Goal: Task Accomplishment & Management: Manage account settings

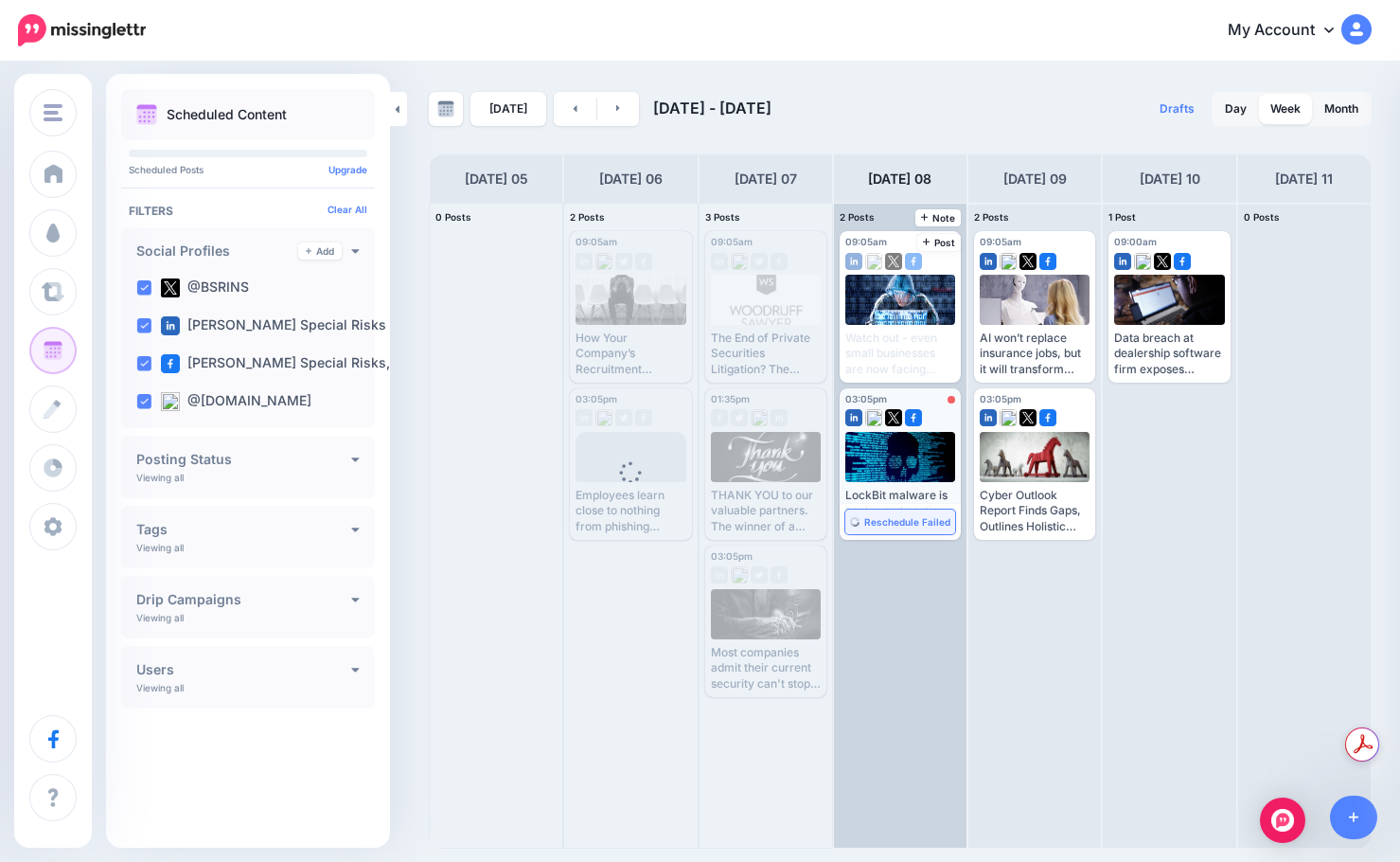
click at [872, 527] on span "Reschedule Failed" at bounding box center [908, 522] width 86 height 10
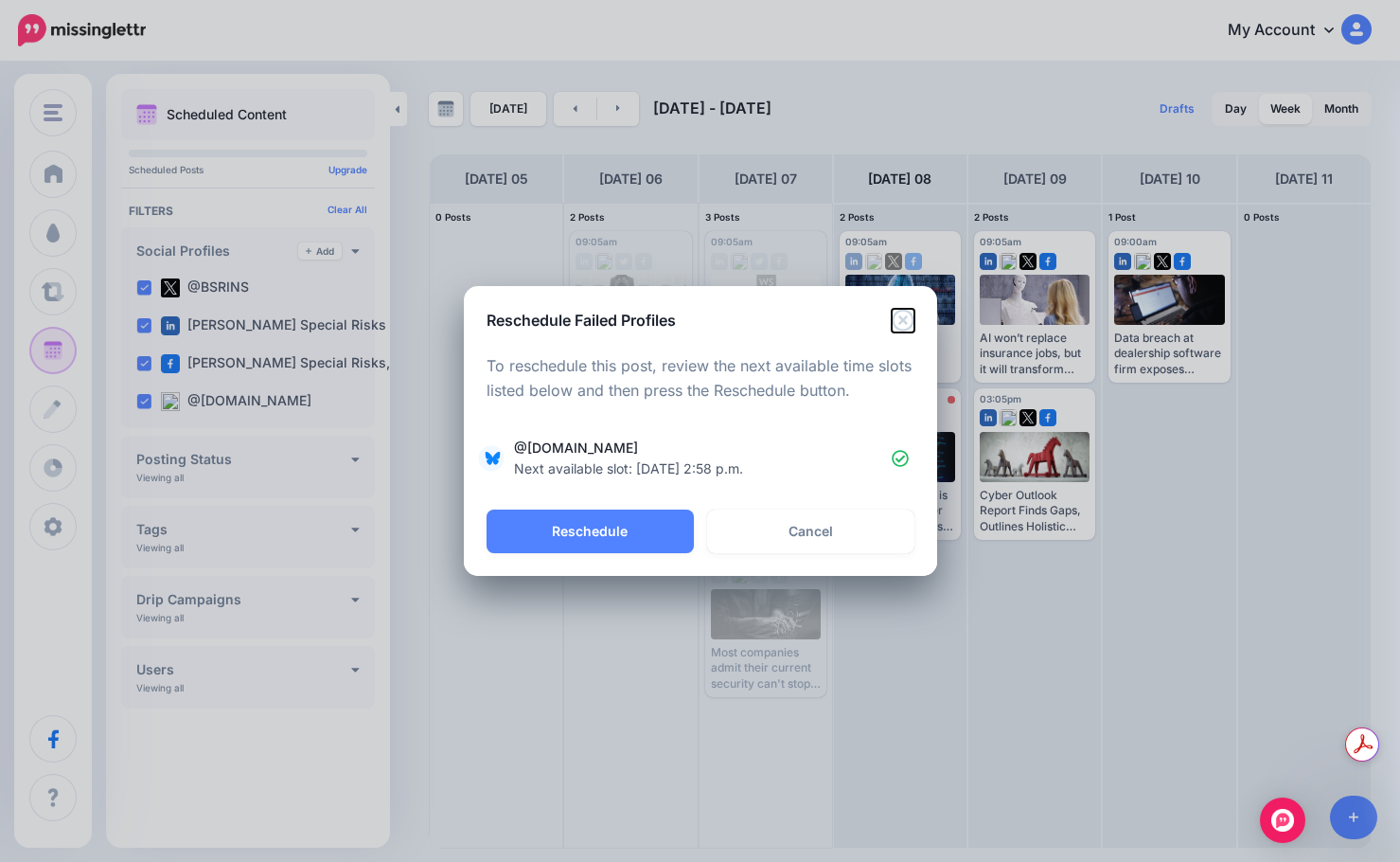
click at [896, 309] on icon "Close" at bounding box center [903, 320] width 23 height 23
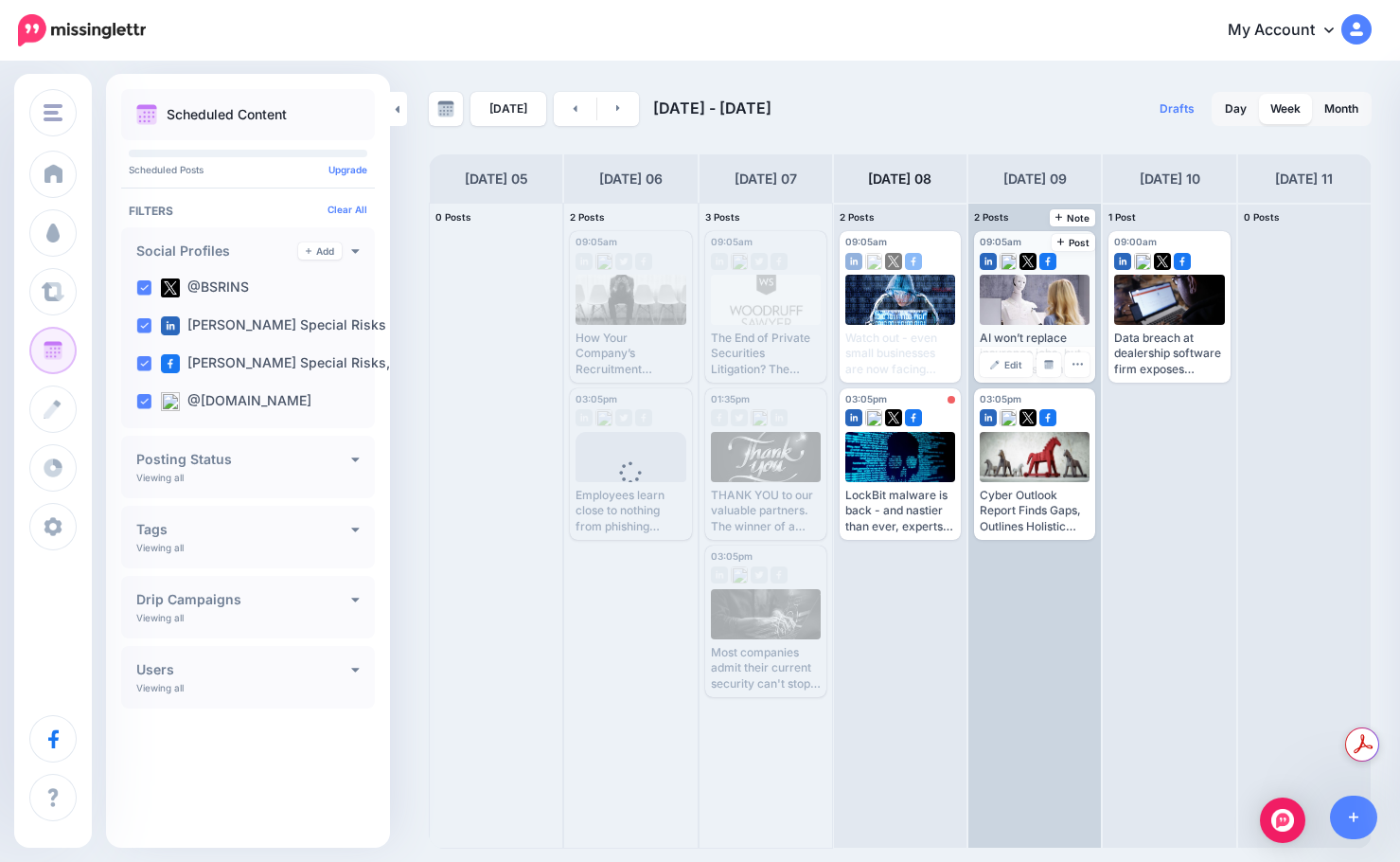
click at [988, 367] on link "Edit" at bounding box center [1006, 365] width 53 height 25
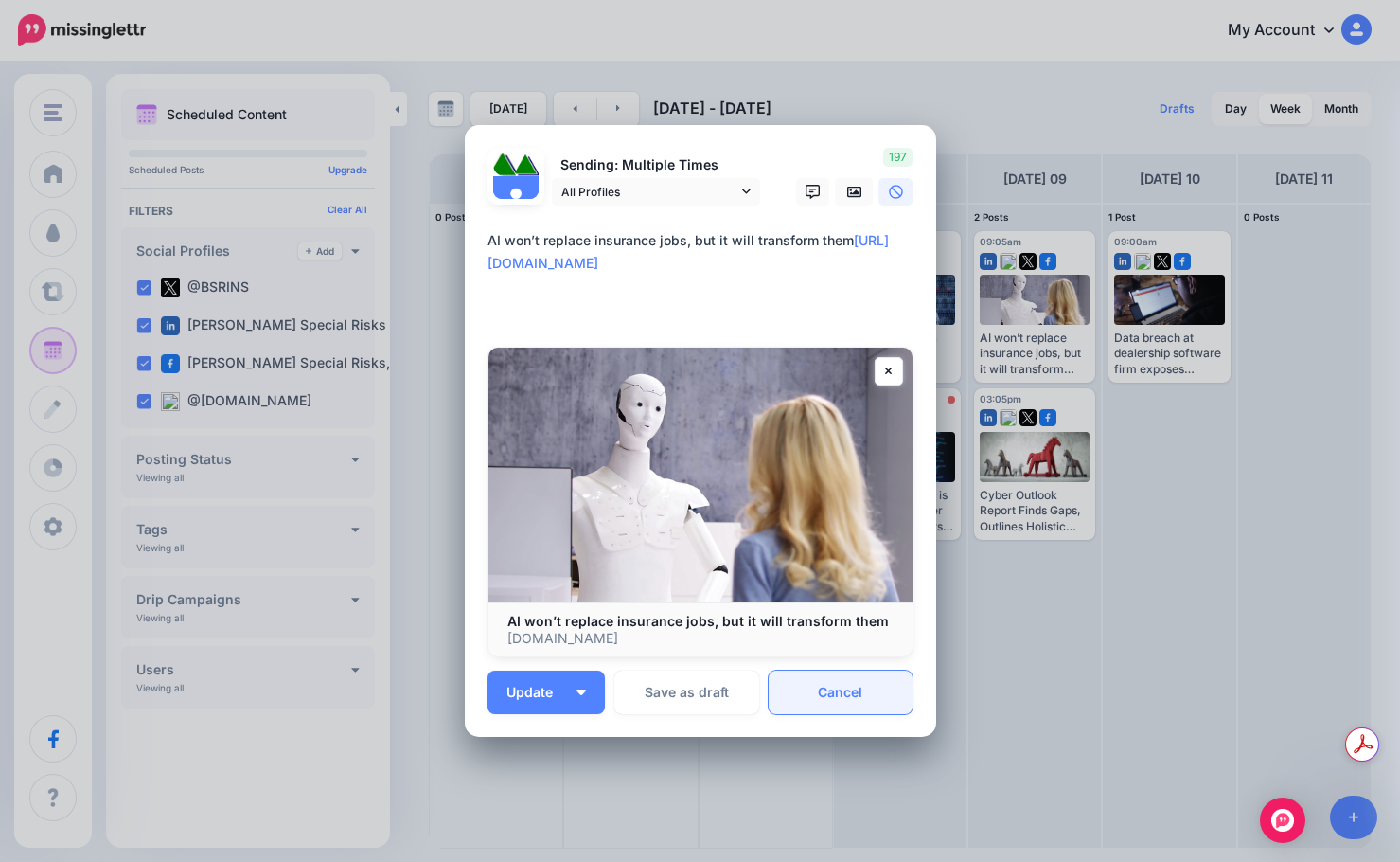
click at [852, 707] on link "Cancel" at bounding box center [841, 692] width 145 height 43
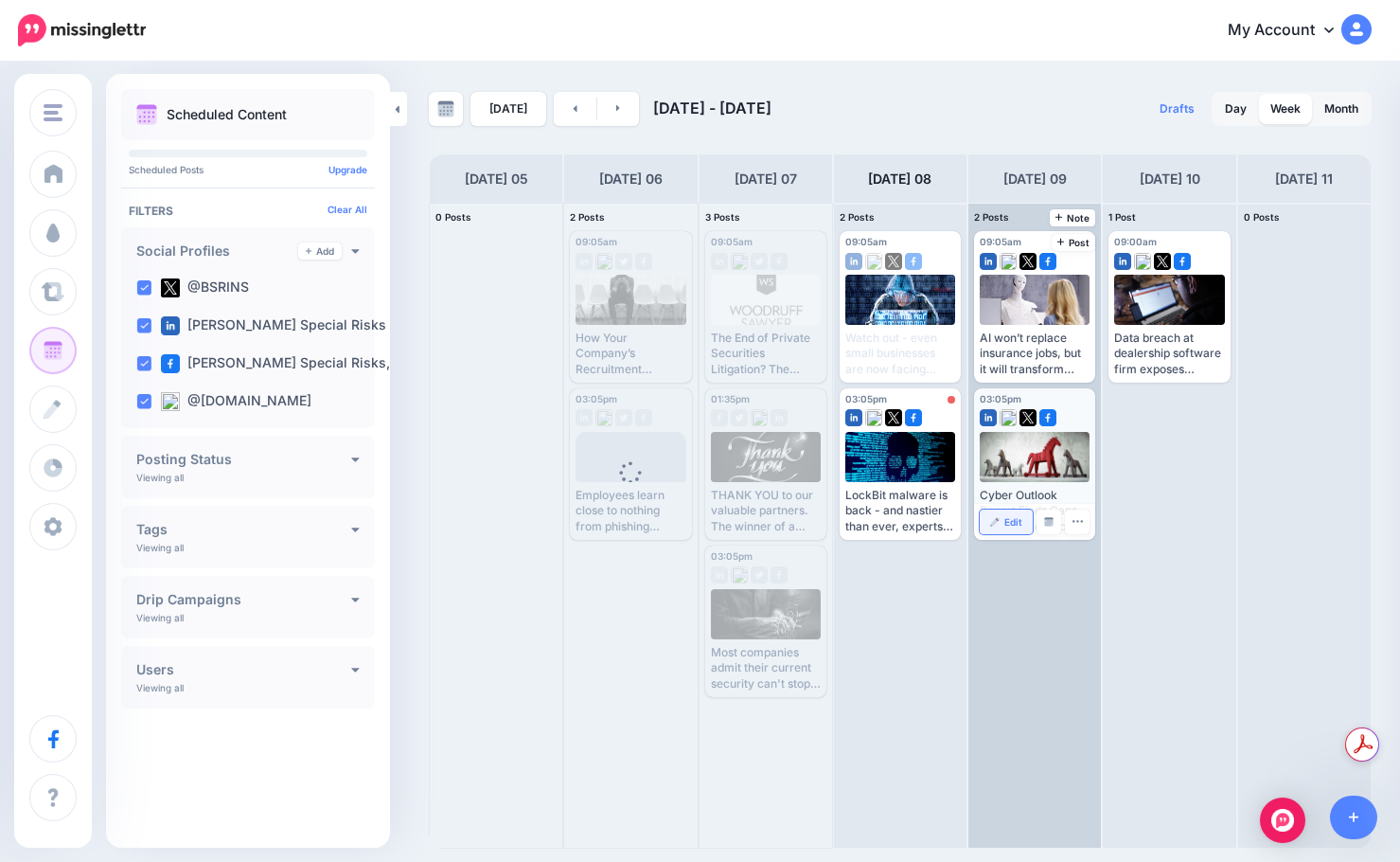
click at [1018, 524] on span "Edit" at bounding box center [1013, 522] width 18 height 10
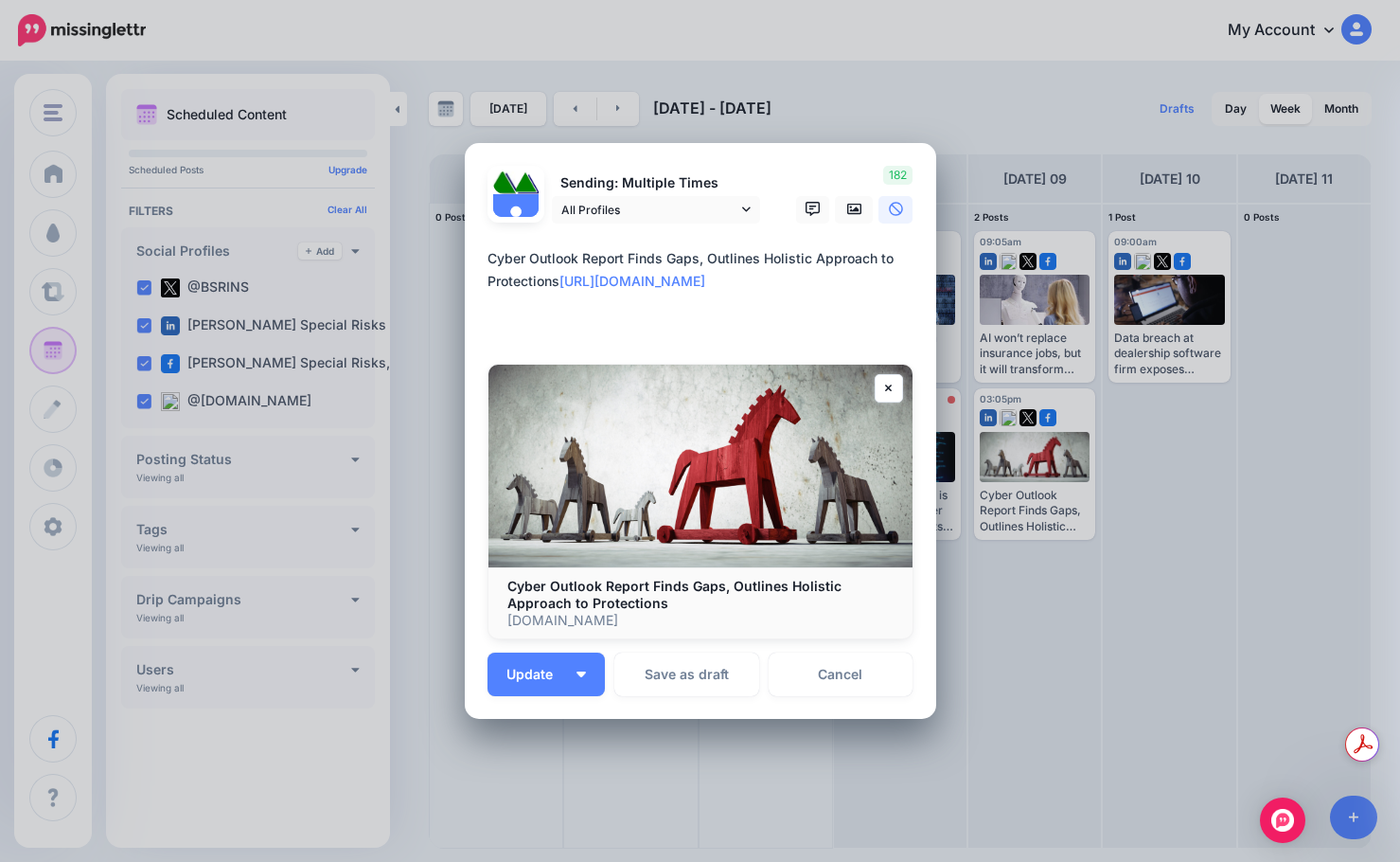
drag, startPoint x: 700, startPoint y: 255, endPoint x: 701, endPoint y: 273, distance: 18.0
click at [701, 273] on textarea "**********" at bounding box center [704, 292] width 435 height 91
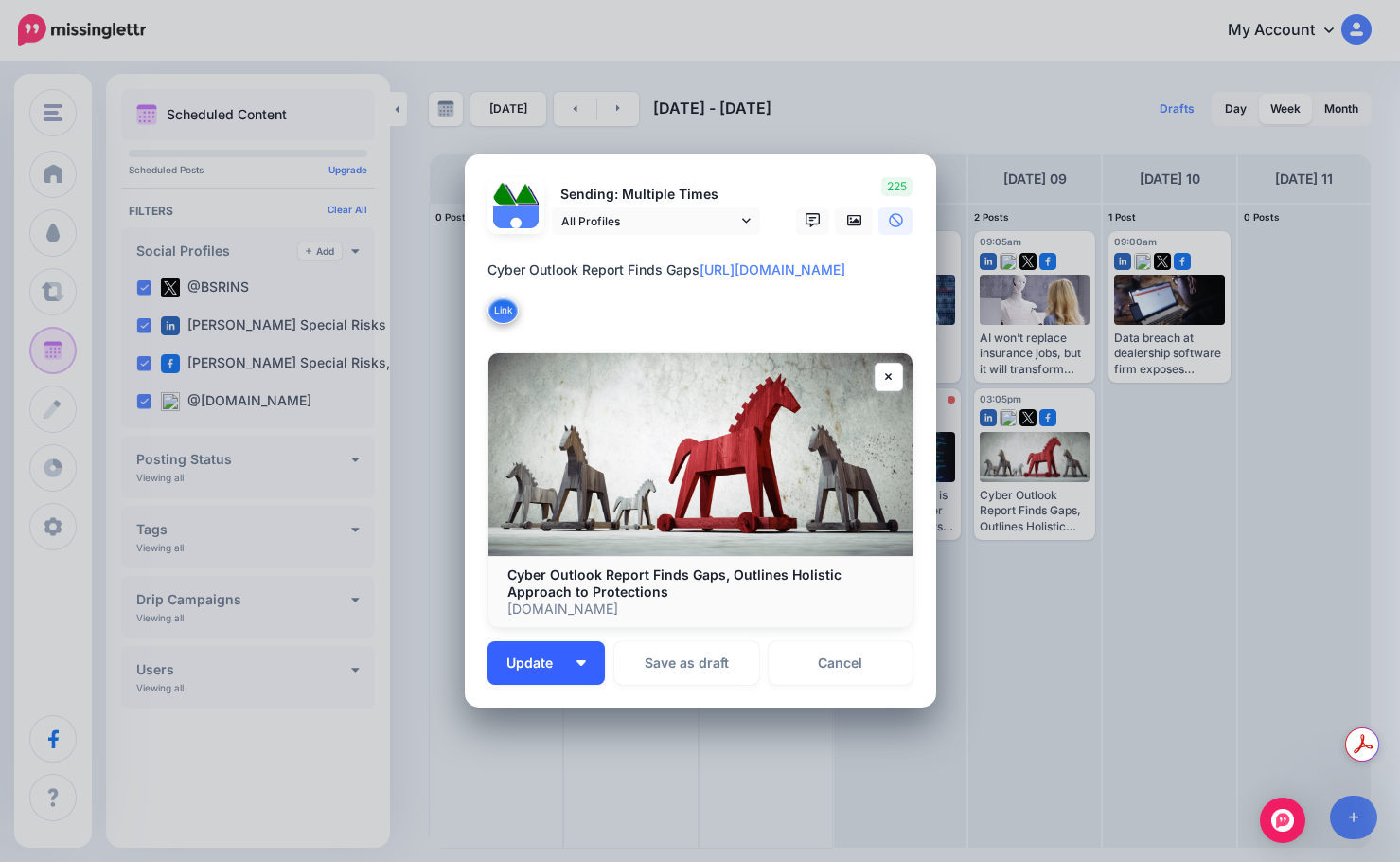
type textarea "**********"
click at [556, 665] on span "Update" at bounding box center [536, 663] width 61 height 13
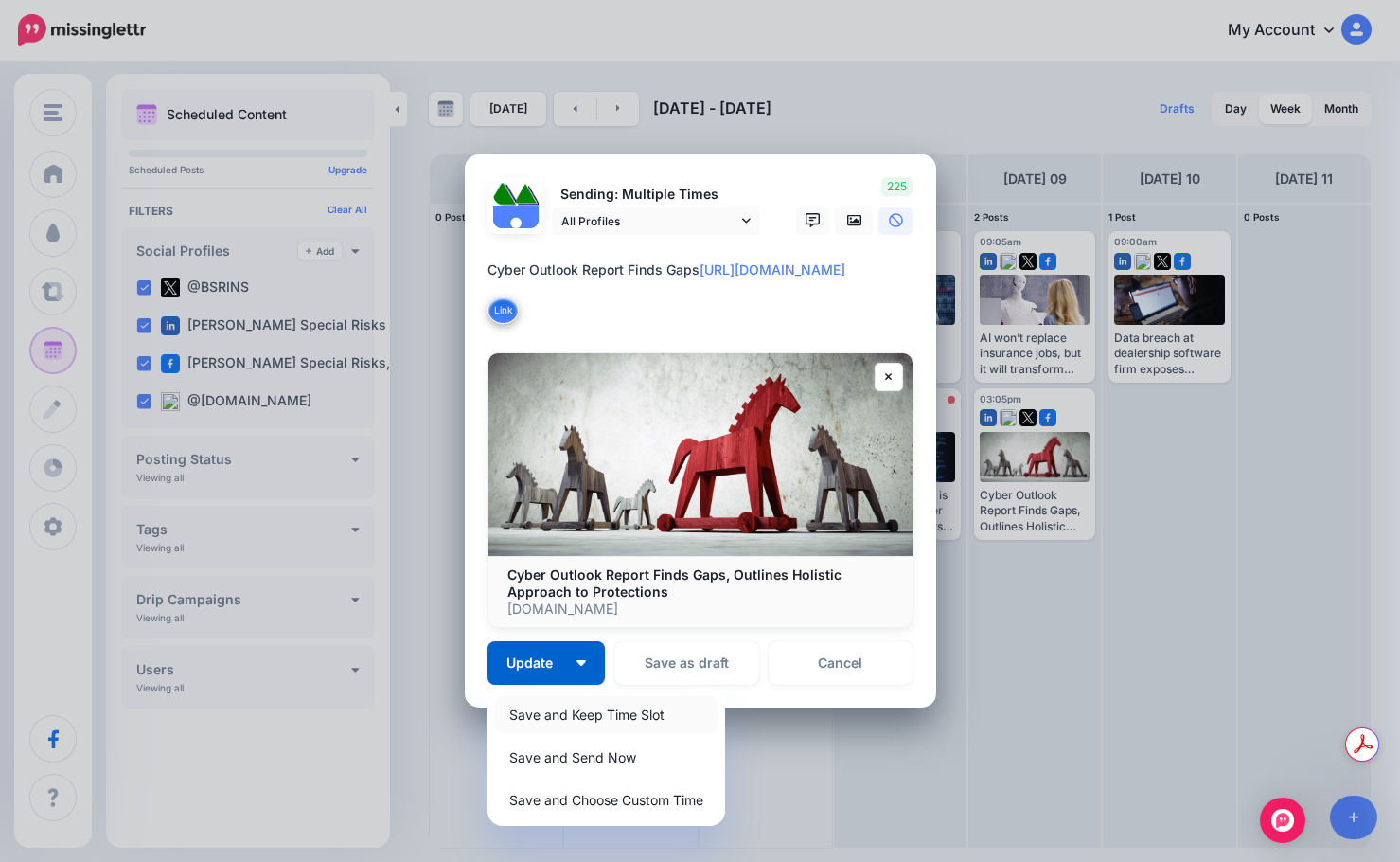
click at [583, 720] on link "Save and Keep Time Slot" at bounding box center [606, 714] width 223 height 37
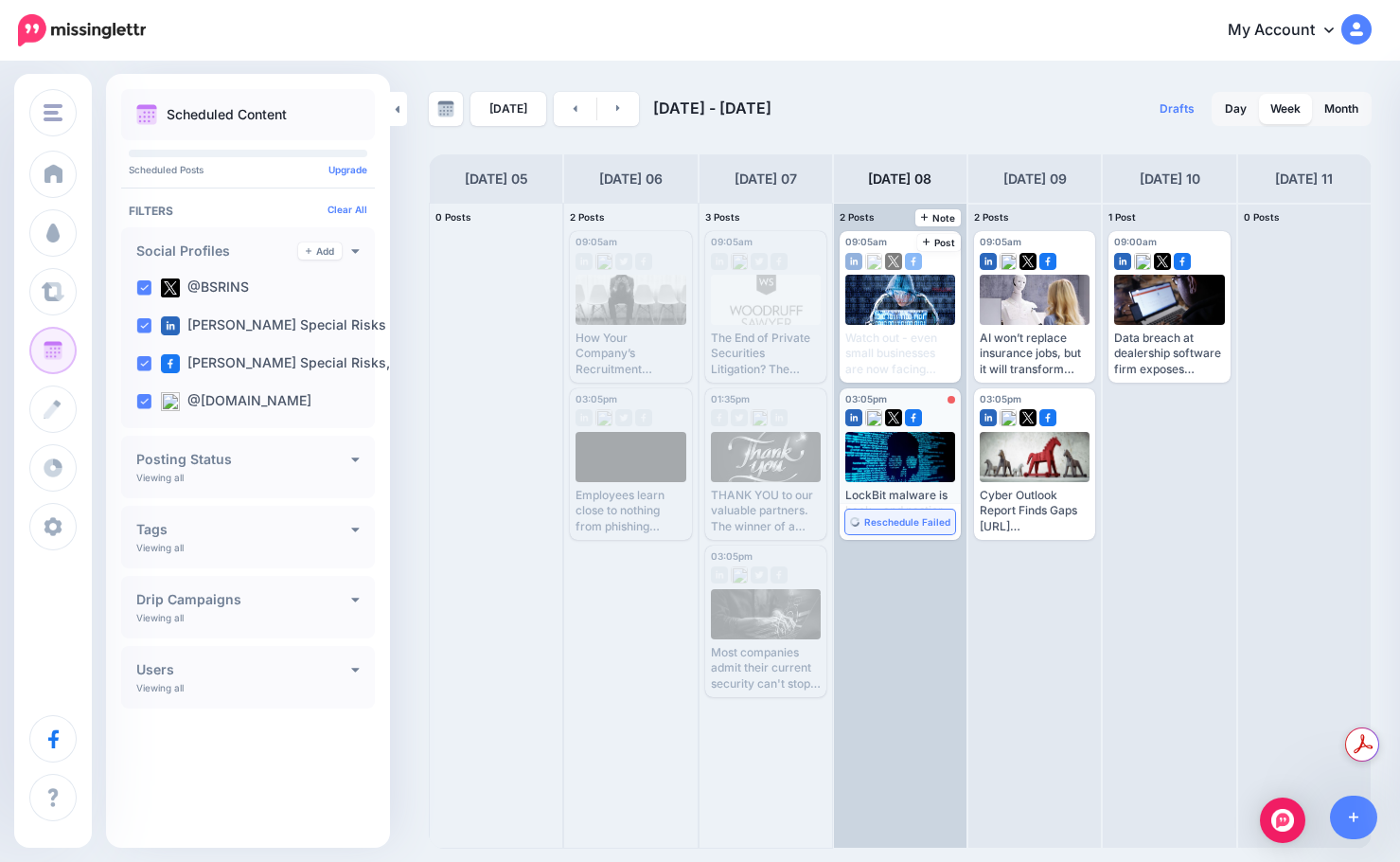
click at [908, 514] on link "Reschedule Failed" at bounding box center [900, 522] width 110 height 25
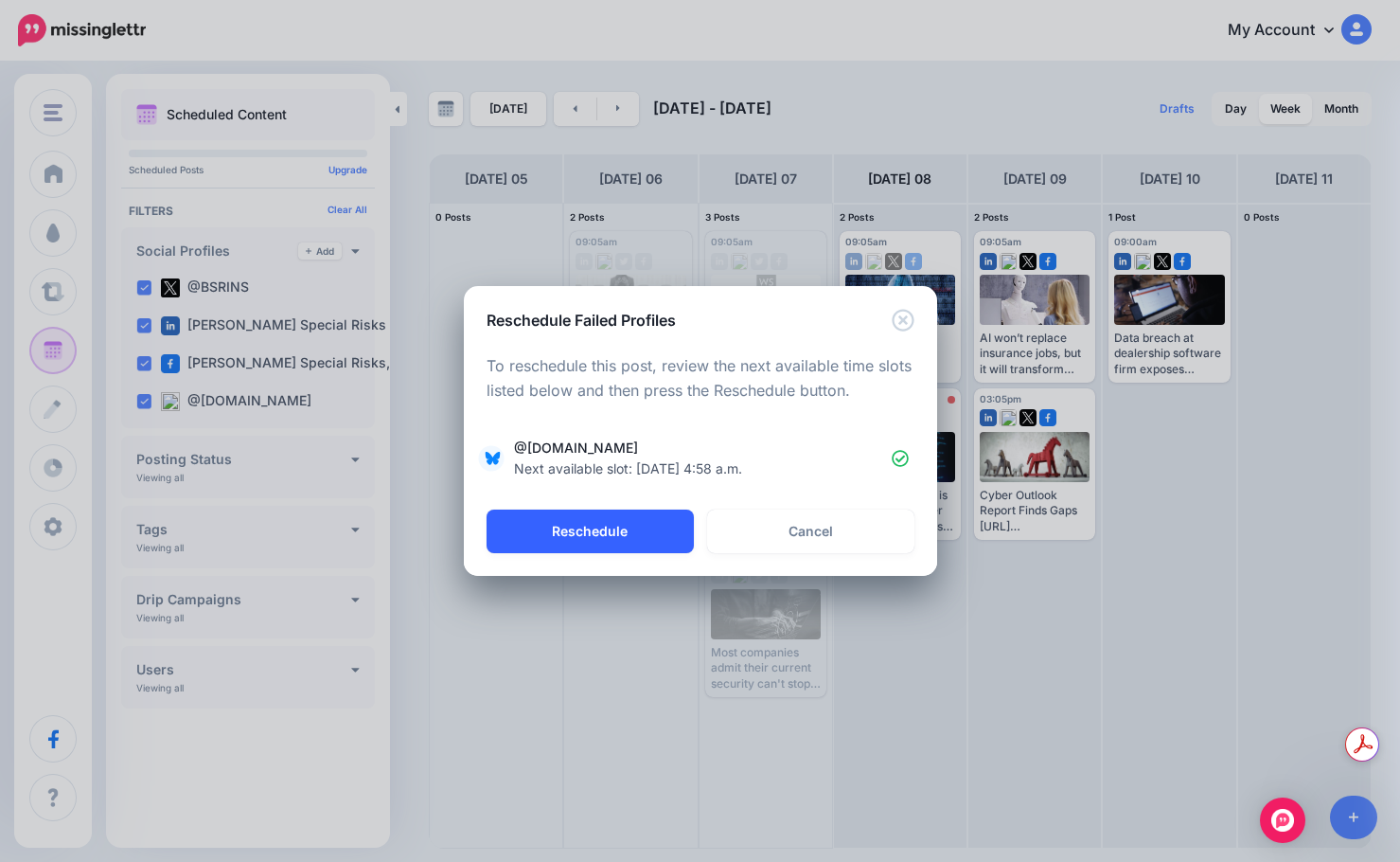
click at [685, 530] on button "Reschedule" at bounding box center [590, 530] width 208 height 43
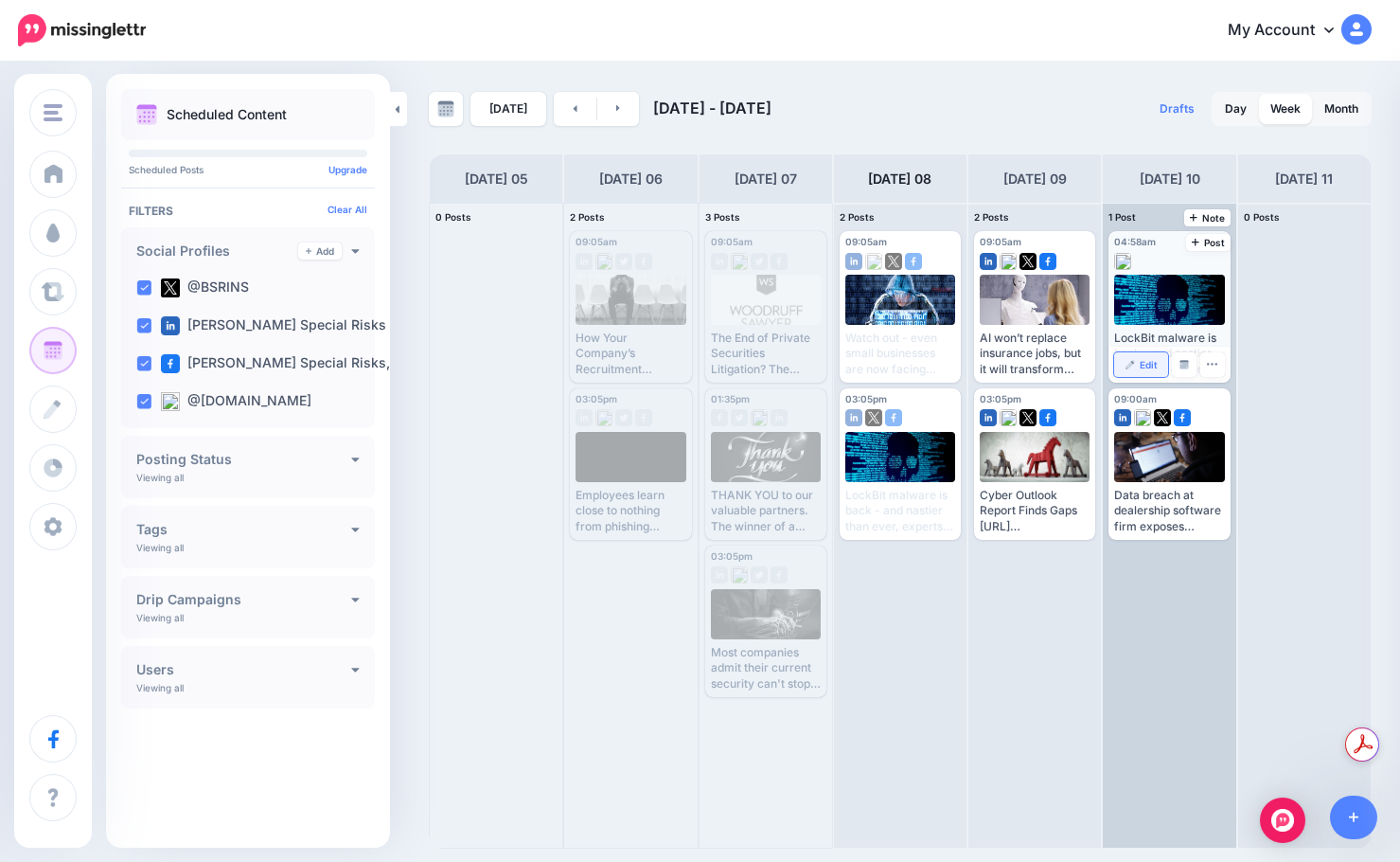
click at [1142, 361] on span "Edit" at bounding box center [1148, 364] width 18 height 10
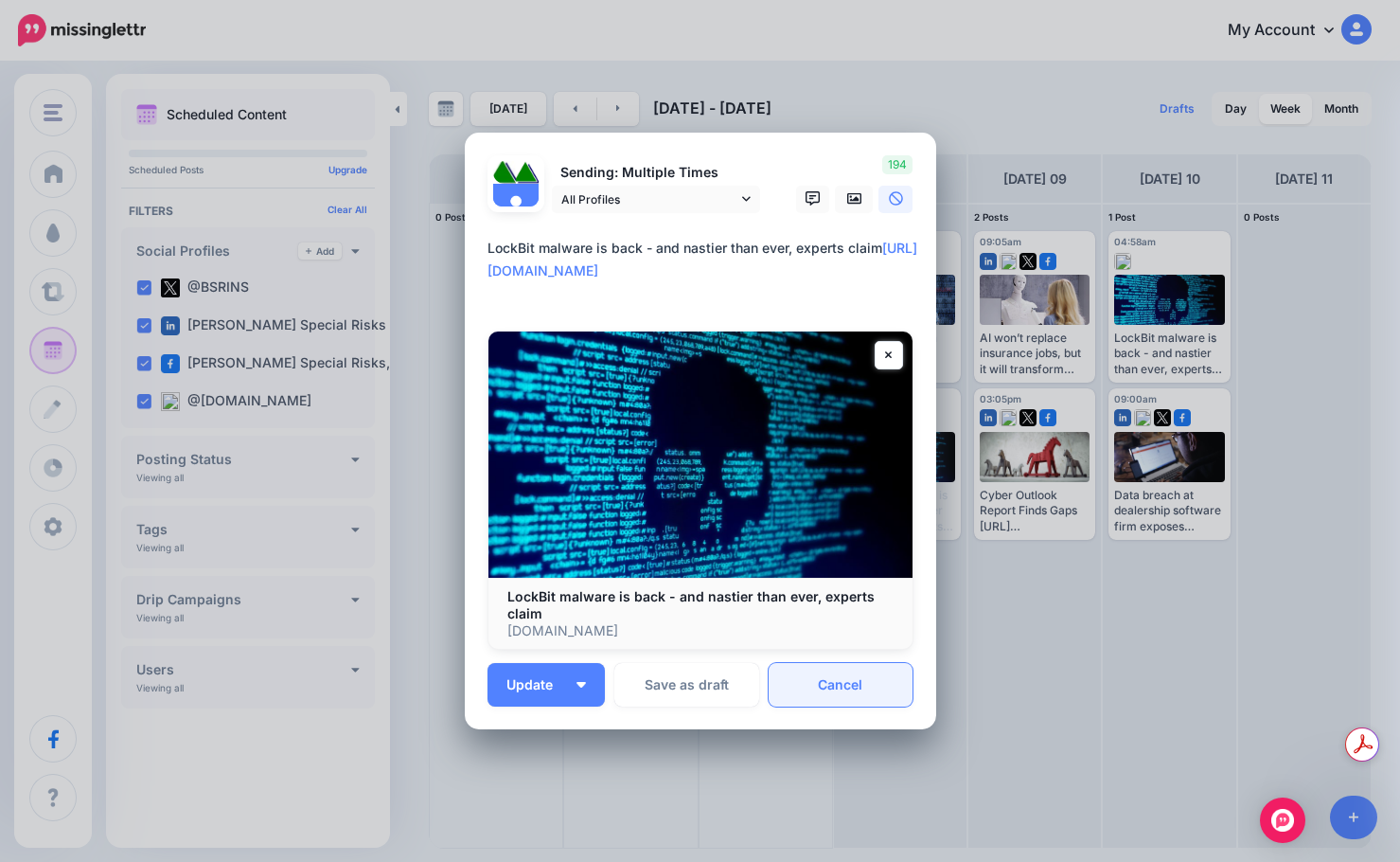
click at [857, 677] on link "Cancel" at bounding box center [841, 684] width 145 height 43
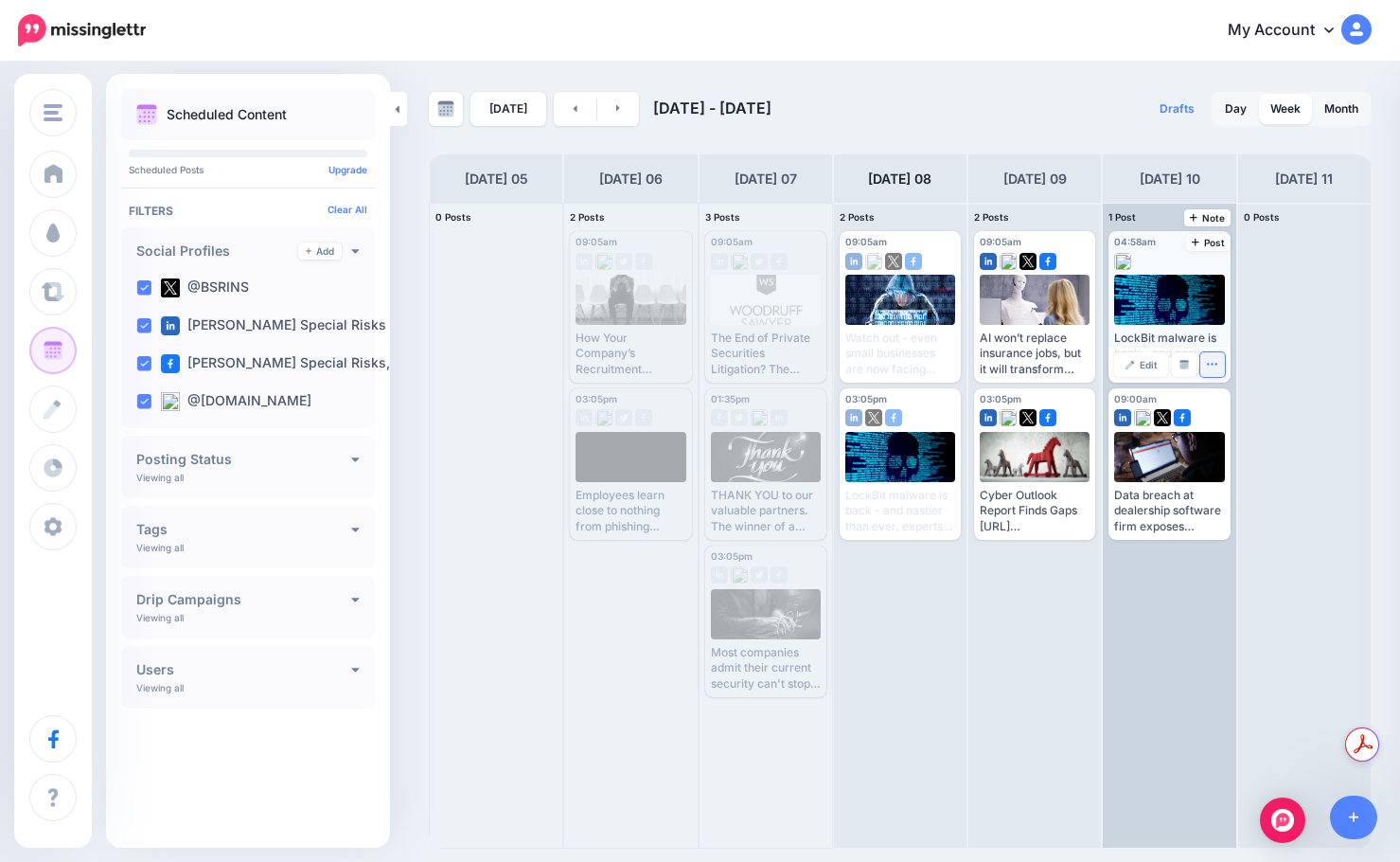
click at [1213, 361] on icon "button" at bounding box center [1212, 363] width 12 height 12
click at [1228, 416] on link "Delete Post" at bounding box center [1257, 424] width 98 height 21
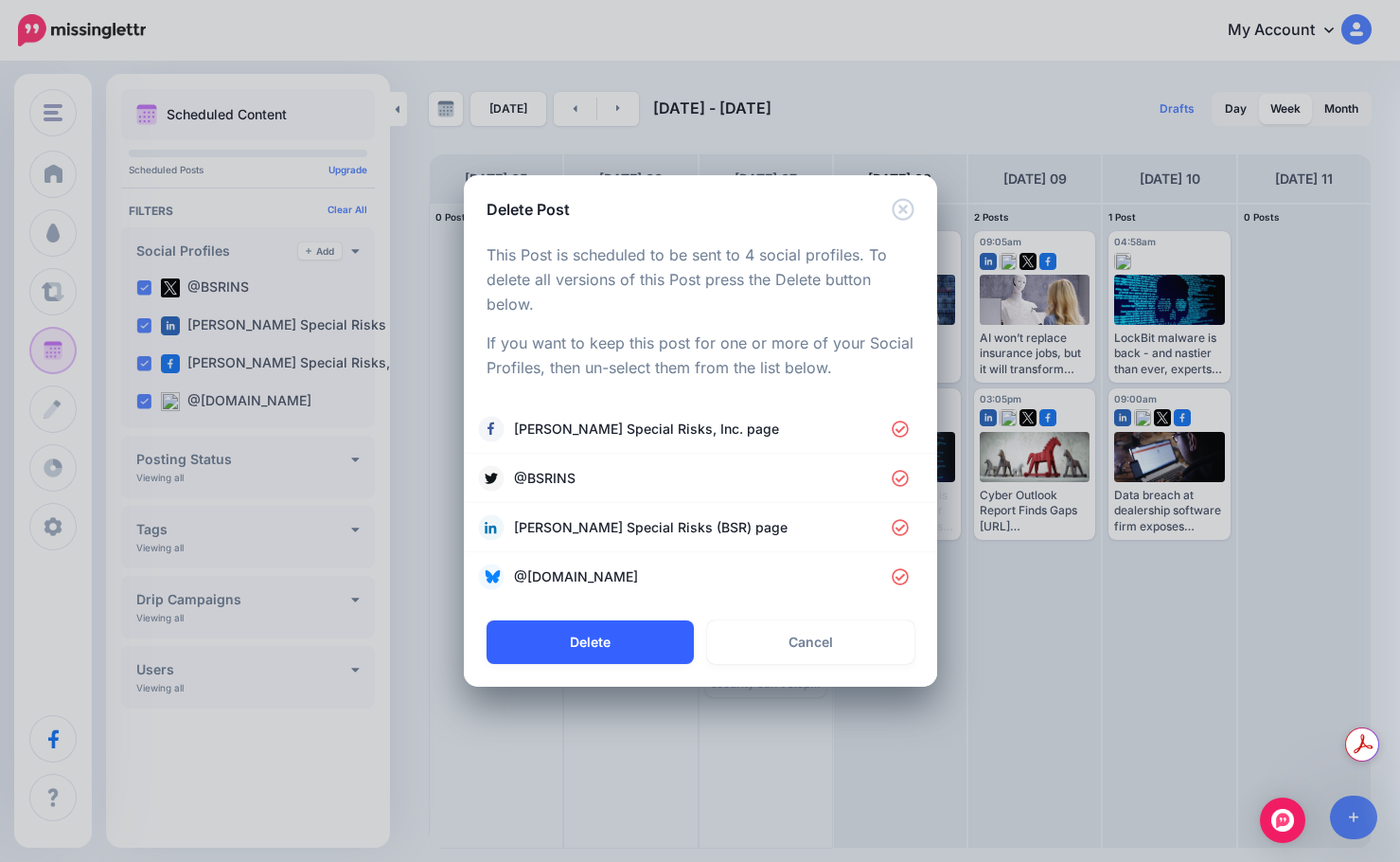
click at [679, 626] on button "Delete" at bounding box center [590, 641] width 208 height 43
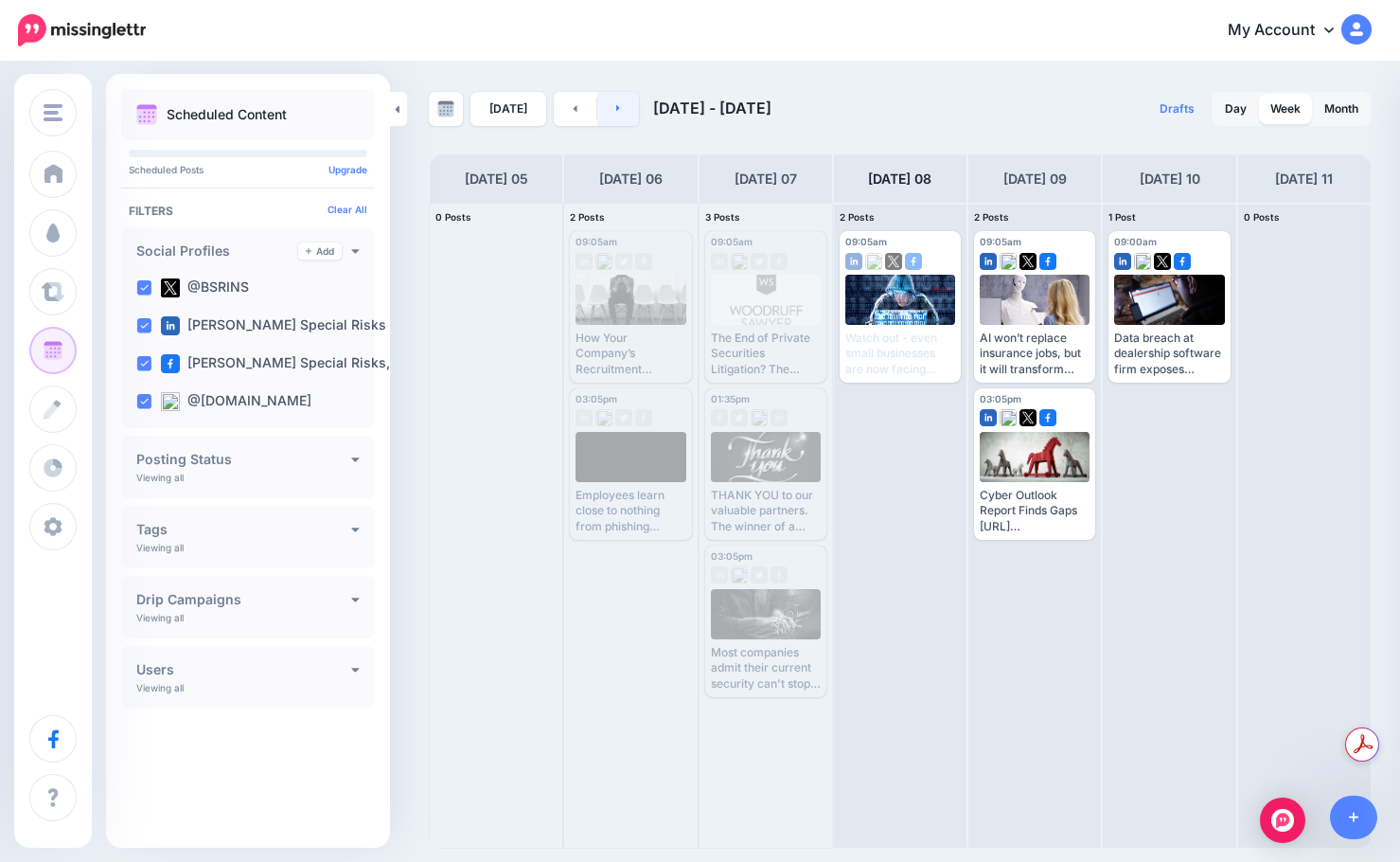
click at [625, 116] on link at bounding box center [619, 109] width 42 height 34
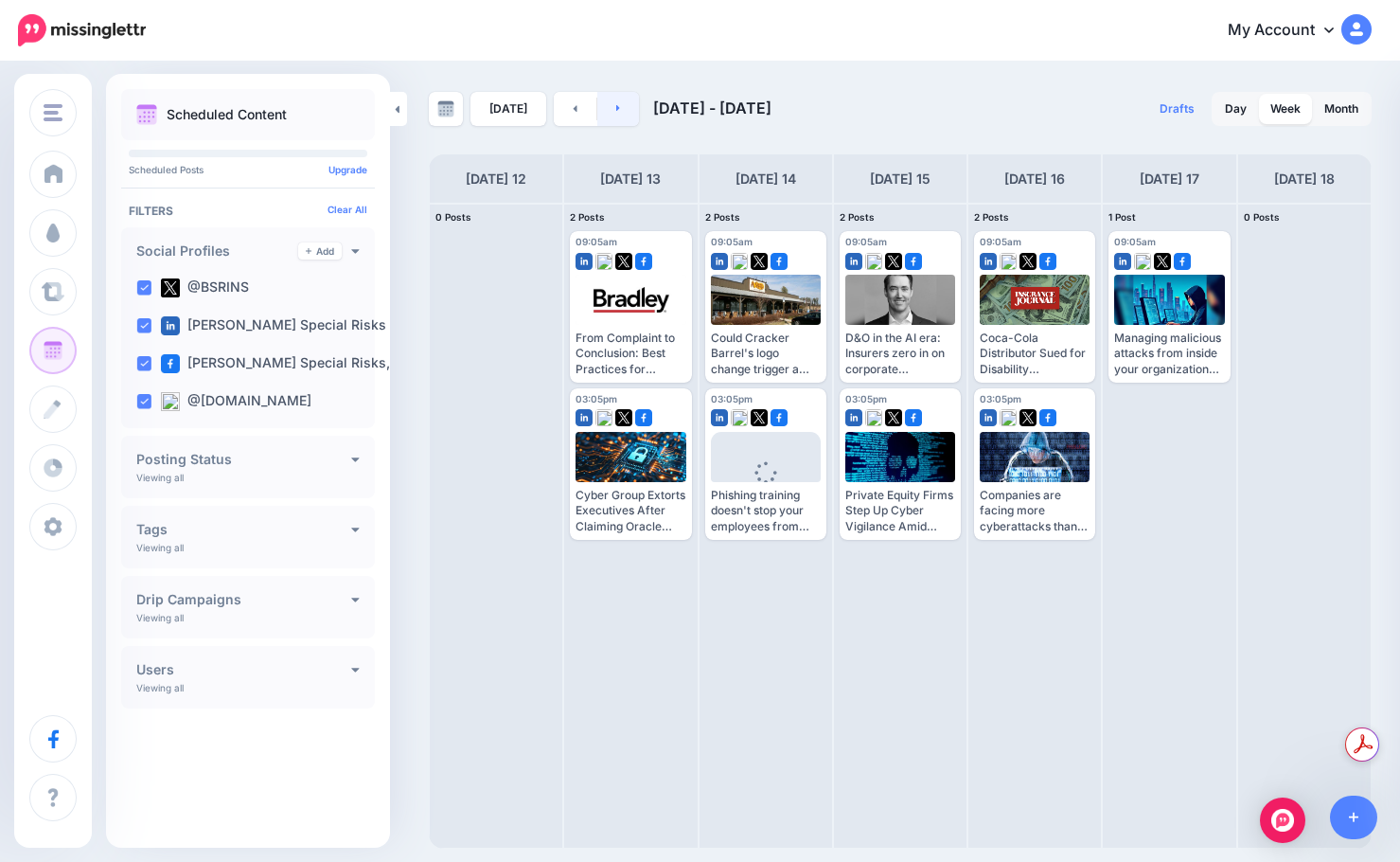
click at [625, 107] on link at bounding box center [619, 109] width 42 height 34
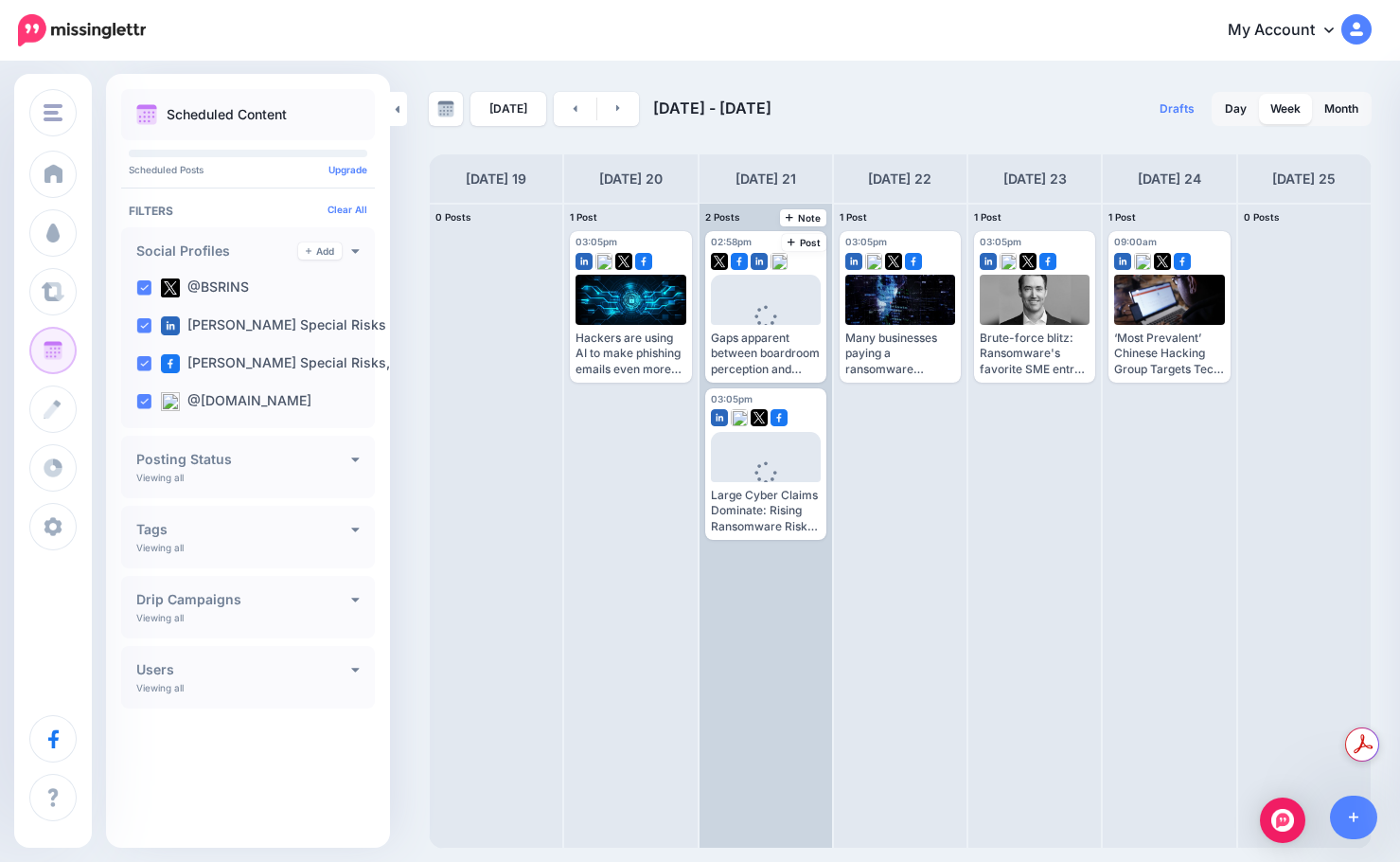
click at [745, 386] on div "02:58pm [DATE] 02:58pm Loading Gaps apparent between boardroom perception and c…" at bounding box center [766, 384] width 121 height 308
click at [743, 374] on link "Edit" at bounding box center [737, 365] width 53 height 25
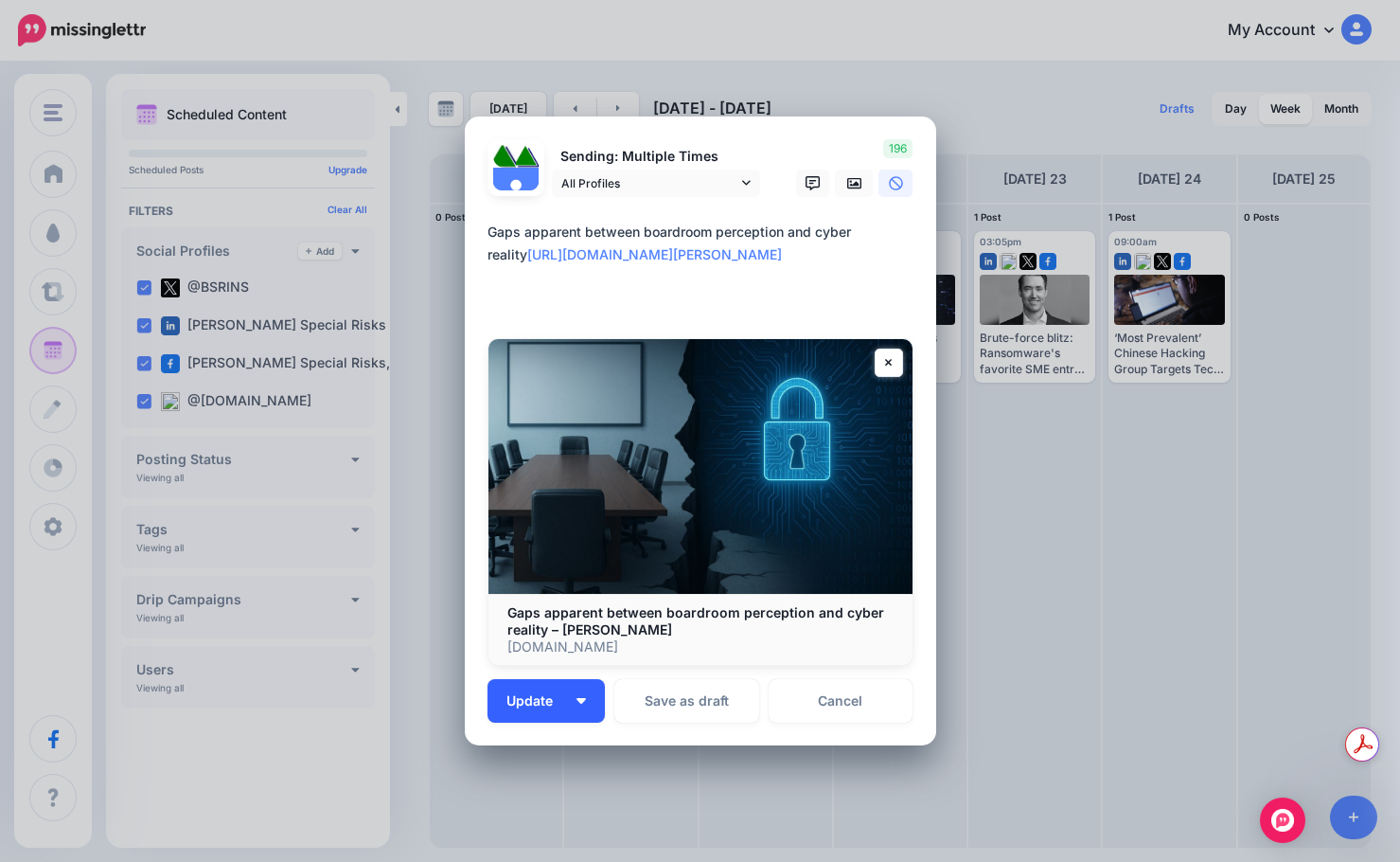
click at [568, 699] on button "Update" at bounding box center [546, 700] width 117 height 43
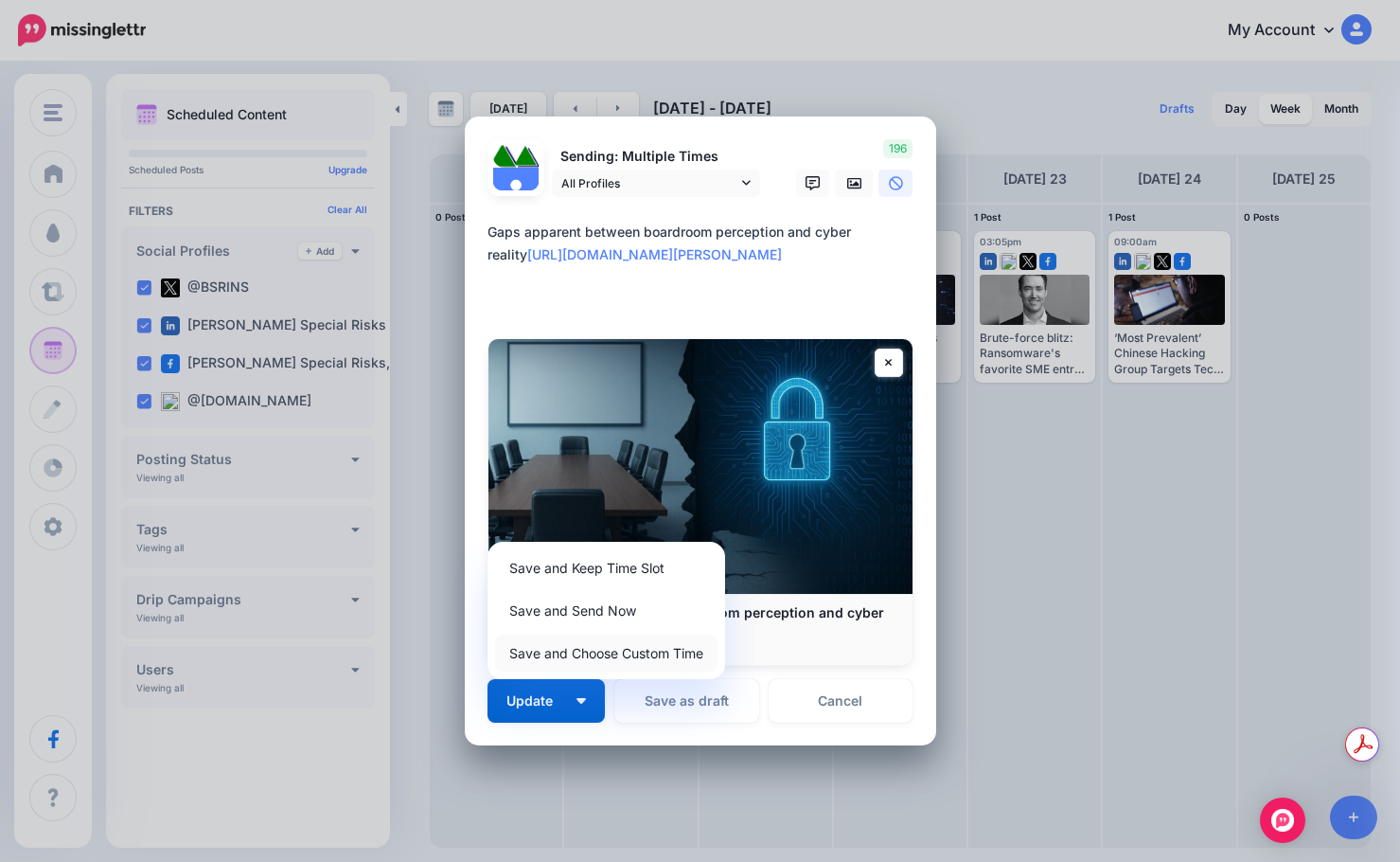
click at [610, 646] on link "Save and Choose Custom Time" at bounding box center [606, 653] width 223 height 37
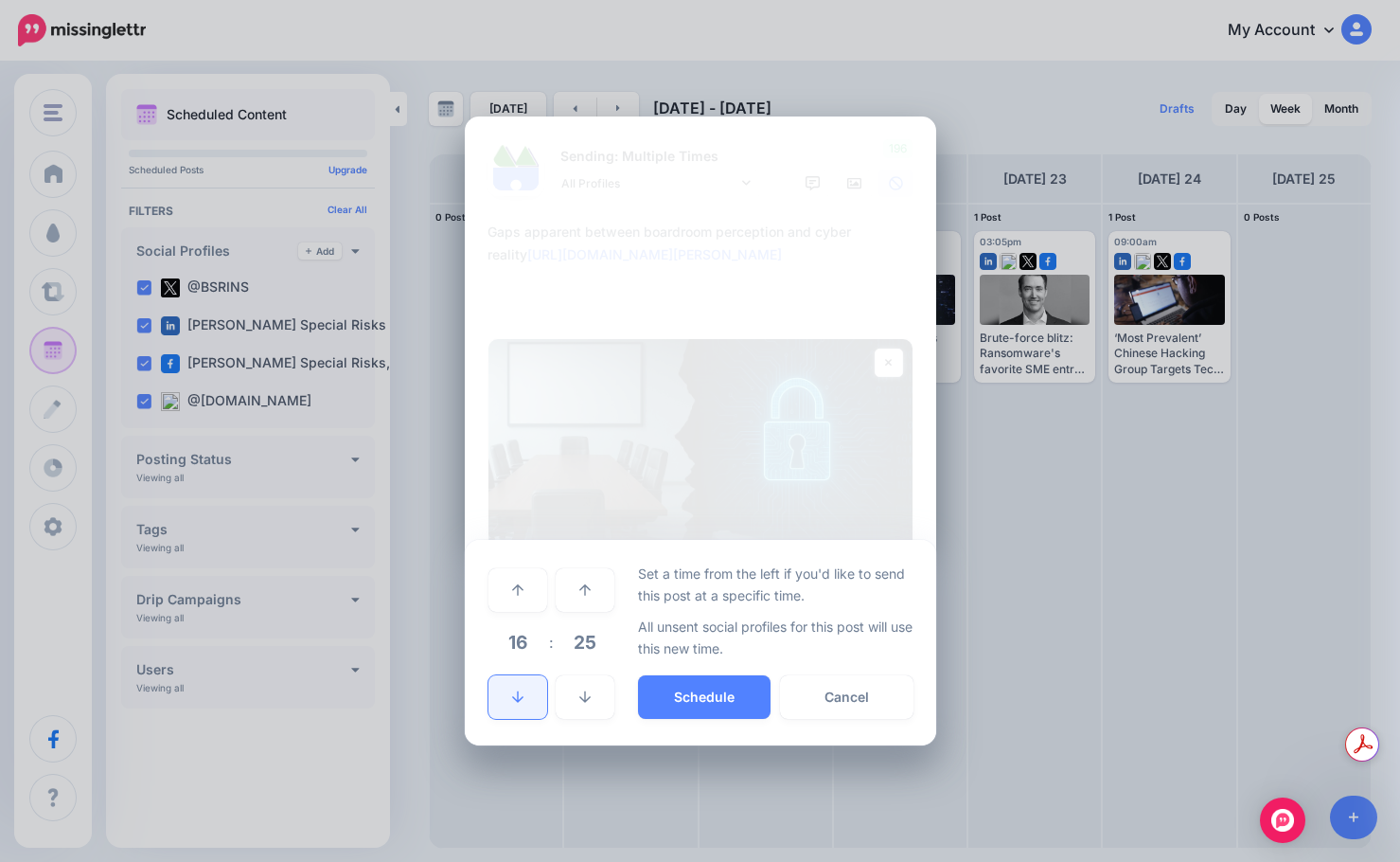
click at [528, 685] on link at bounding box center [517, 696] width 59 height 43
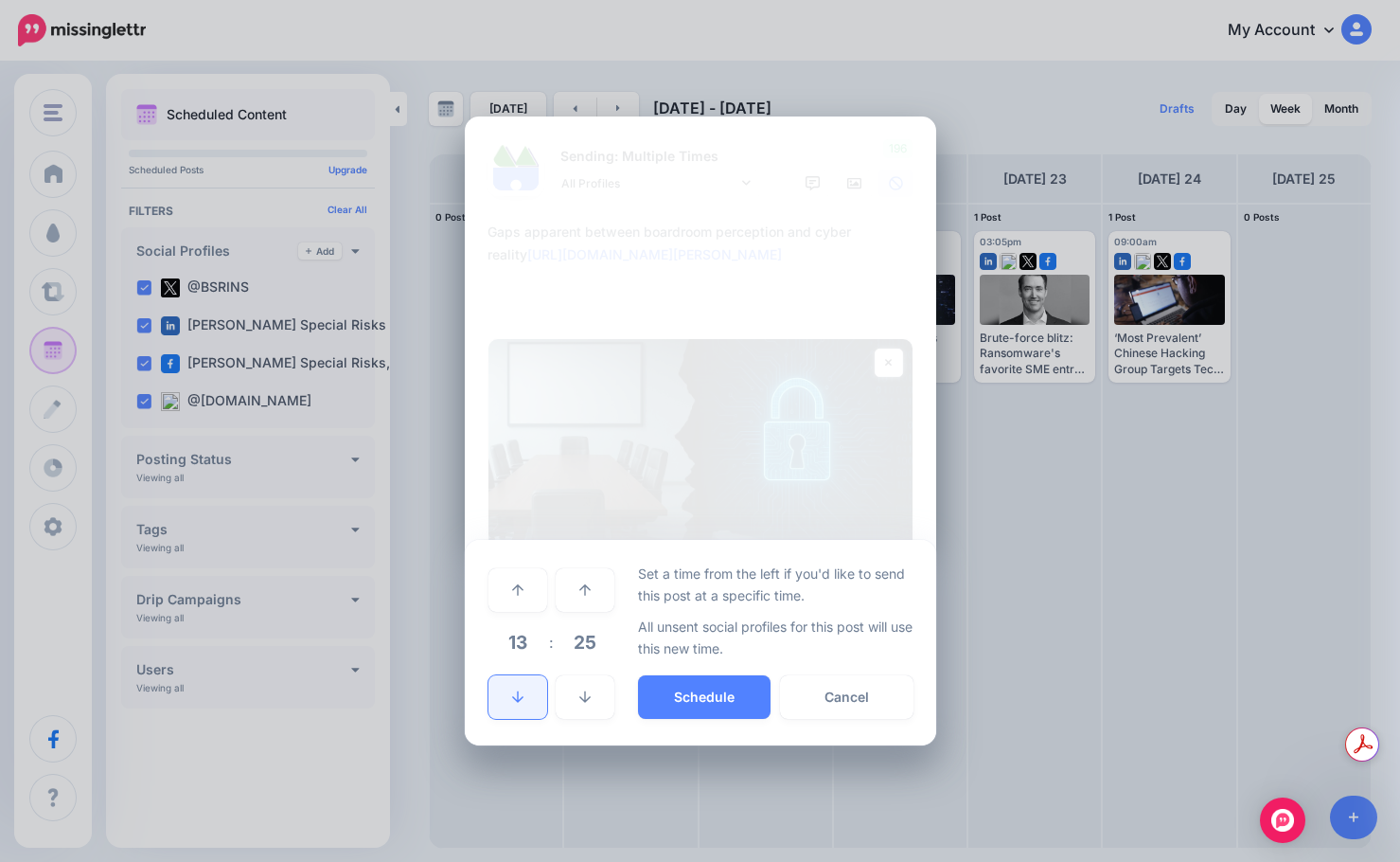
click at [528, 685] on link at bounding box center [517, 696] width 59 height 43
click at [595, 649] on span "25" at bounding box center [584, 641] width 51 height 51
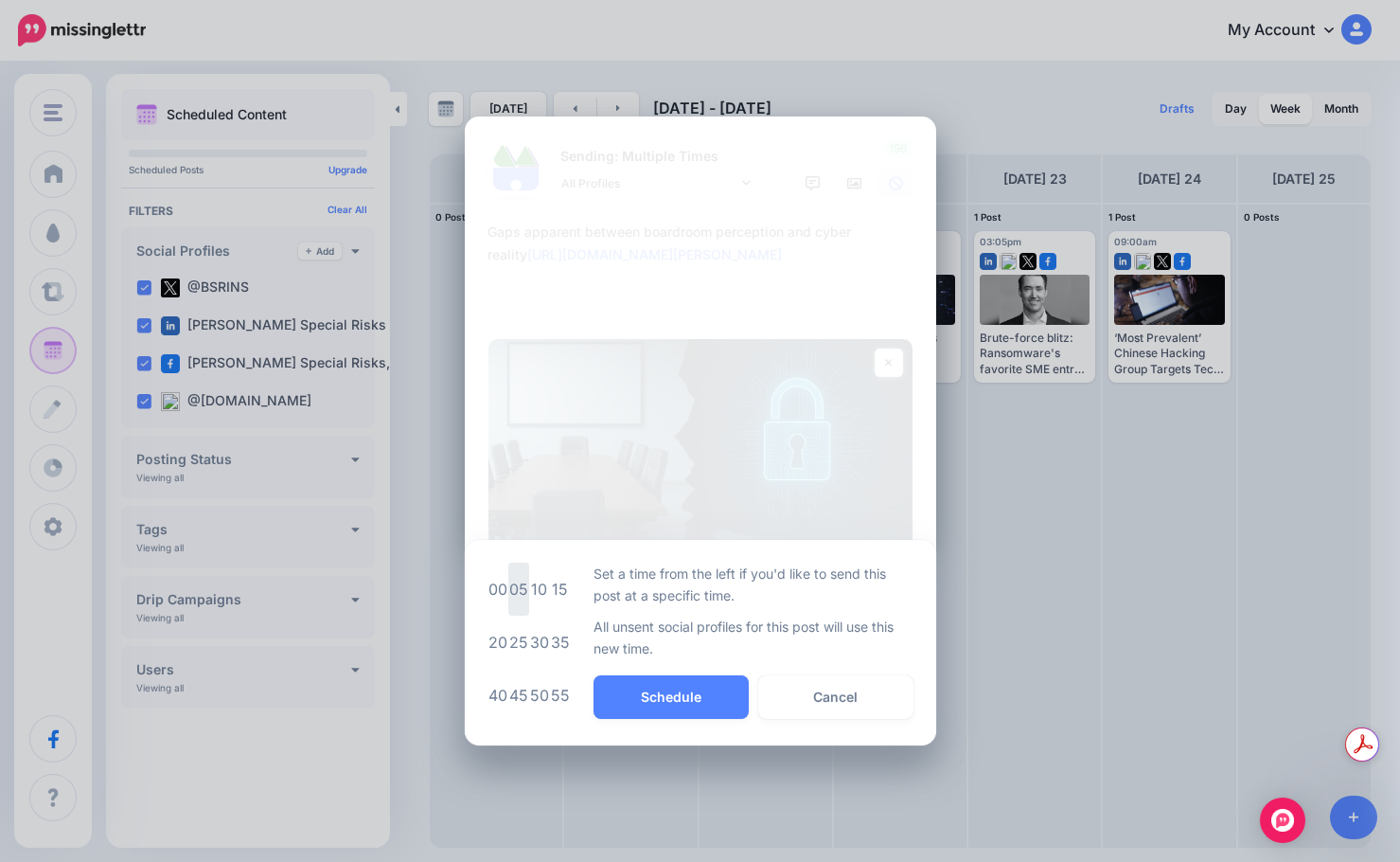
click at [523, 594] on td "05" at bounding box center [519, 588] width 21 height 53
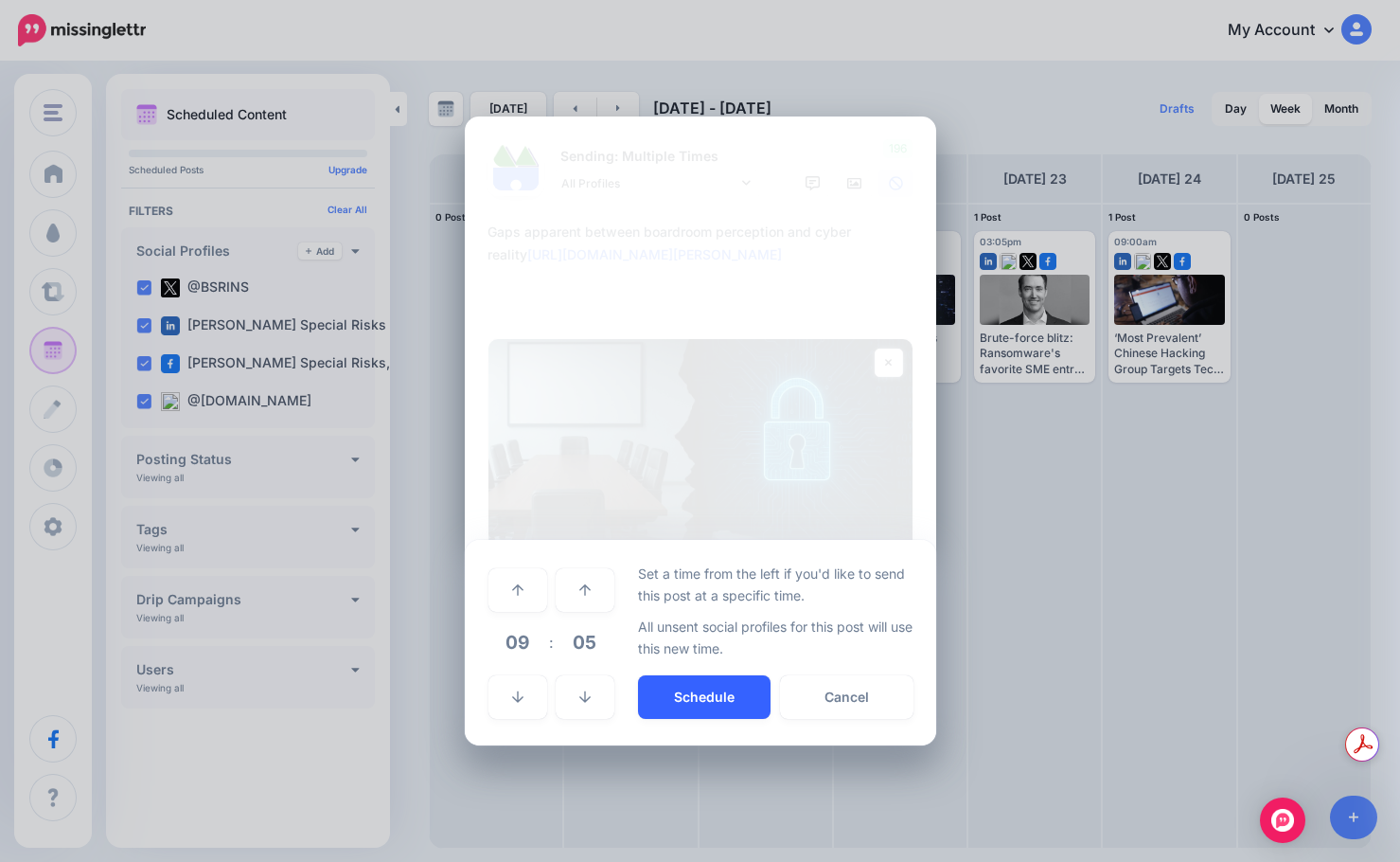
click at [670, 691] on button "Schedule" at bounding box center [704, 696] width 133 height 43
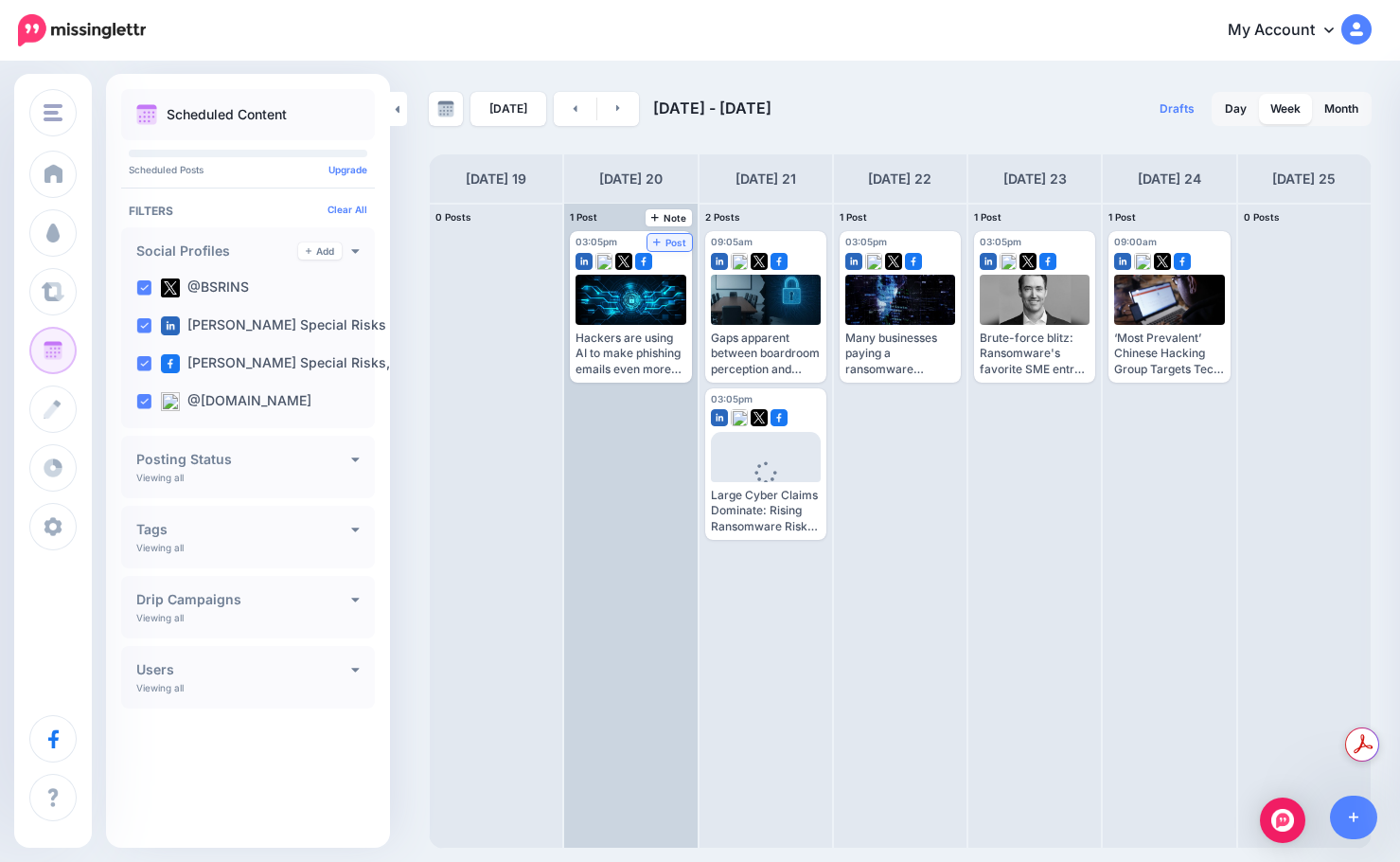
click at [653, 237] on span "Post" at bounding box center [670, 242] width 33 height 10
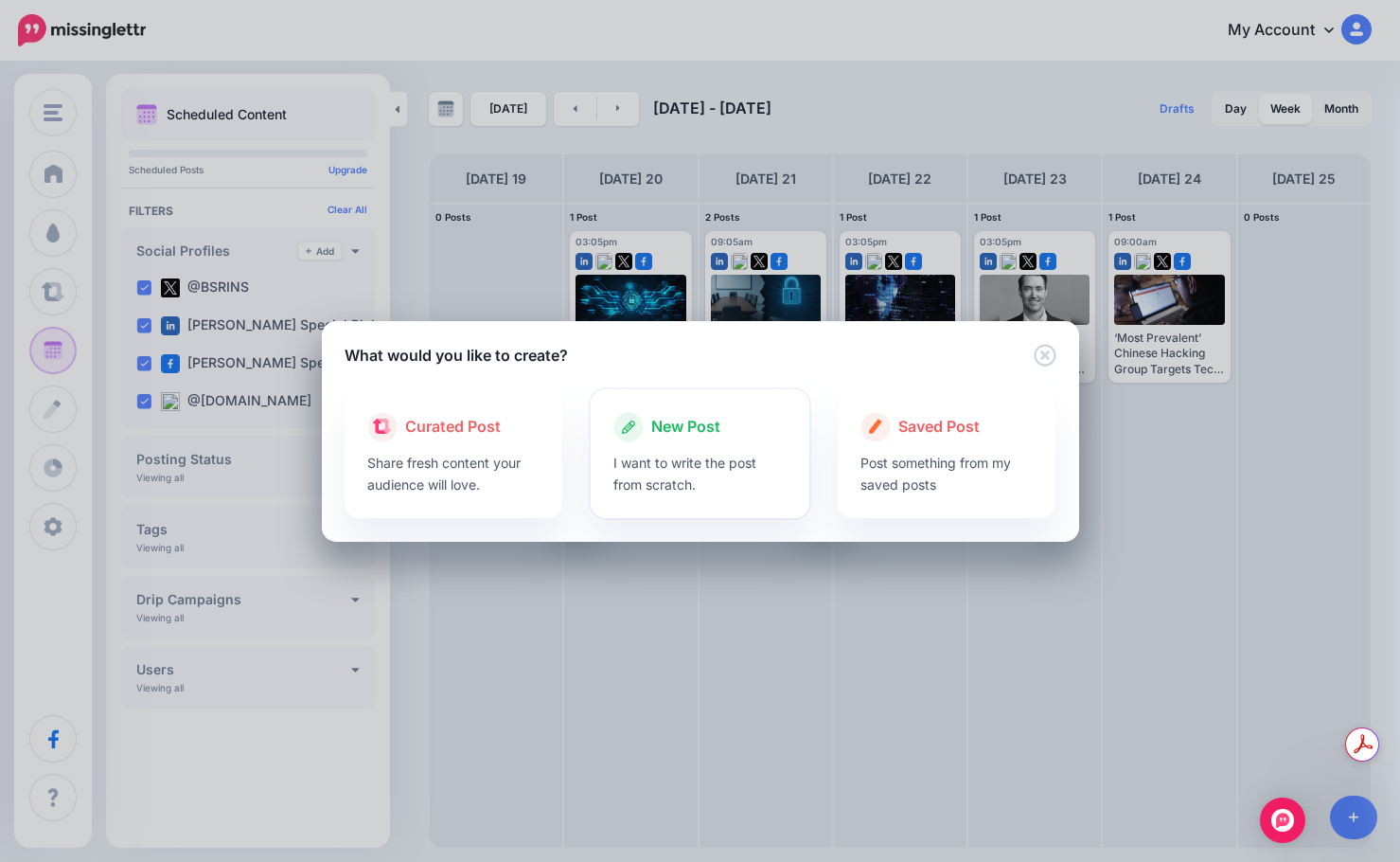
click at [635, 441] on icon at bounding box center [628, 428] width 31 height 31
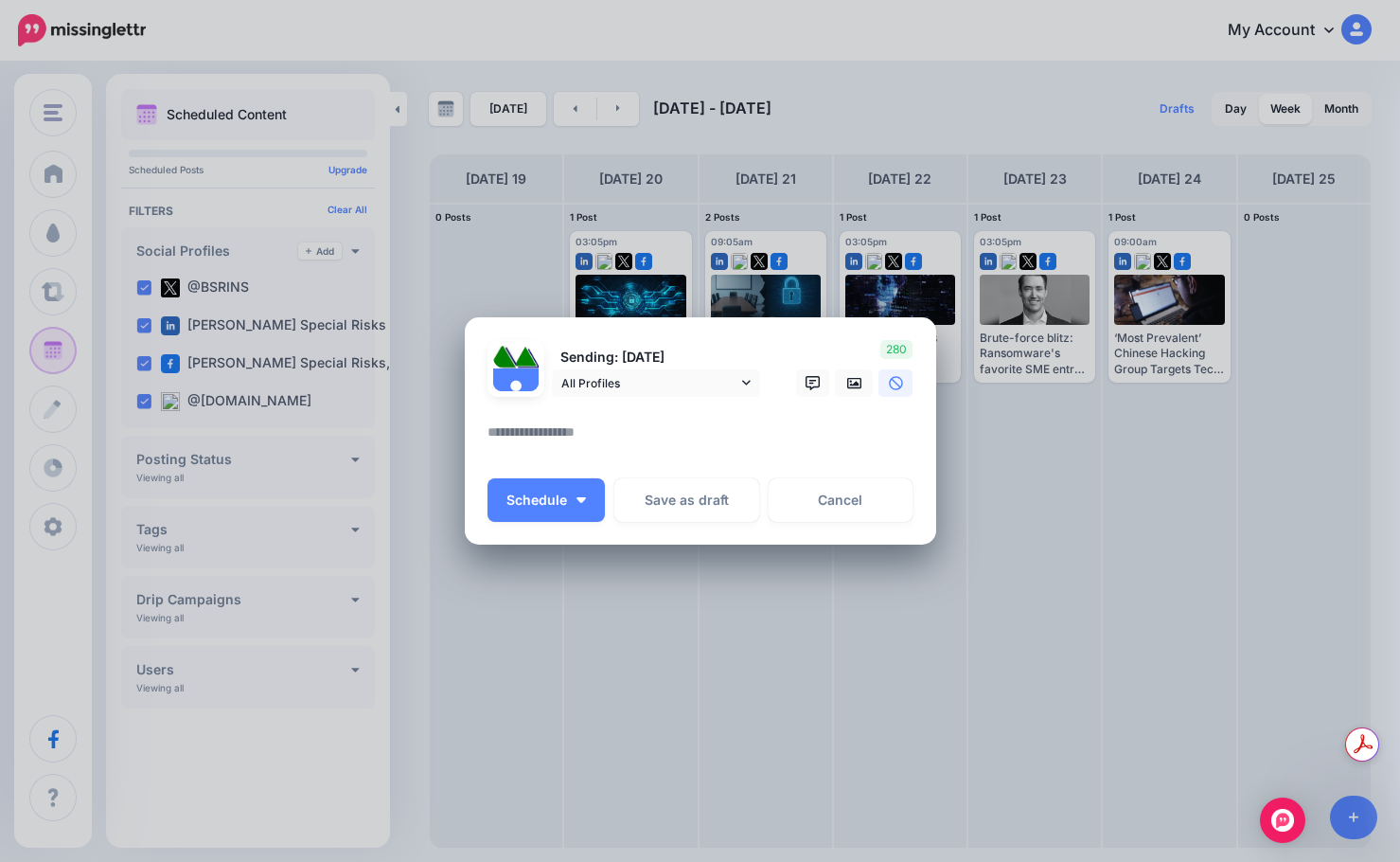
click at [645, 425] on textarea at bounding box center [704, 438] width 435 height 37
paste textarea "**********"
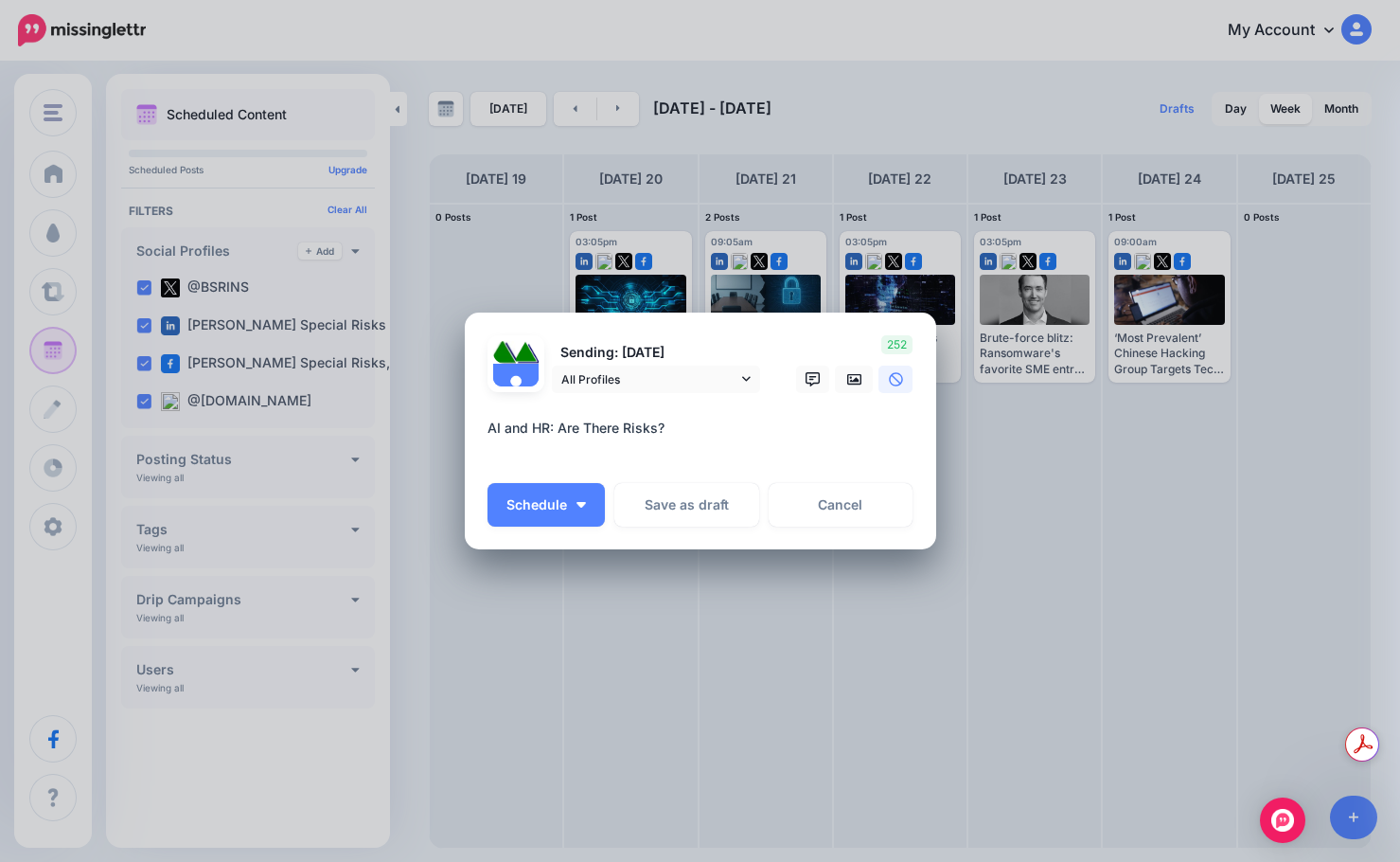
paste textarea "**********"
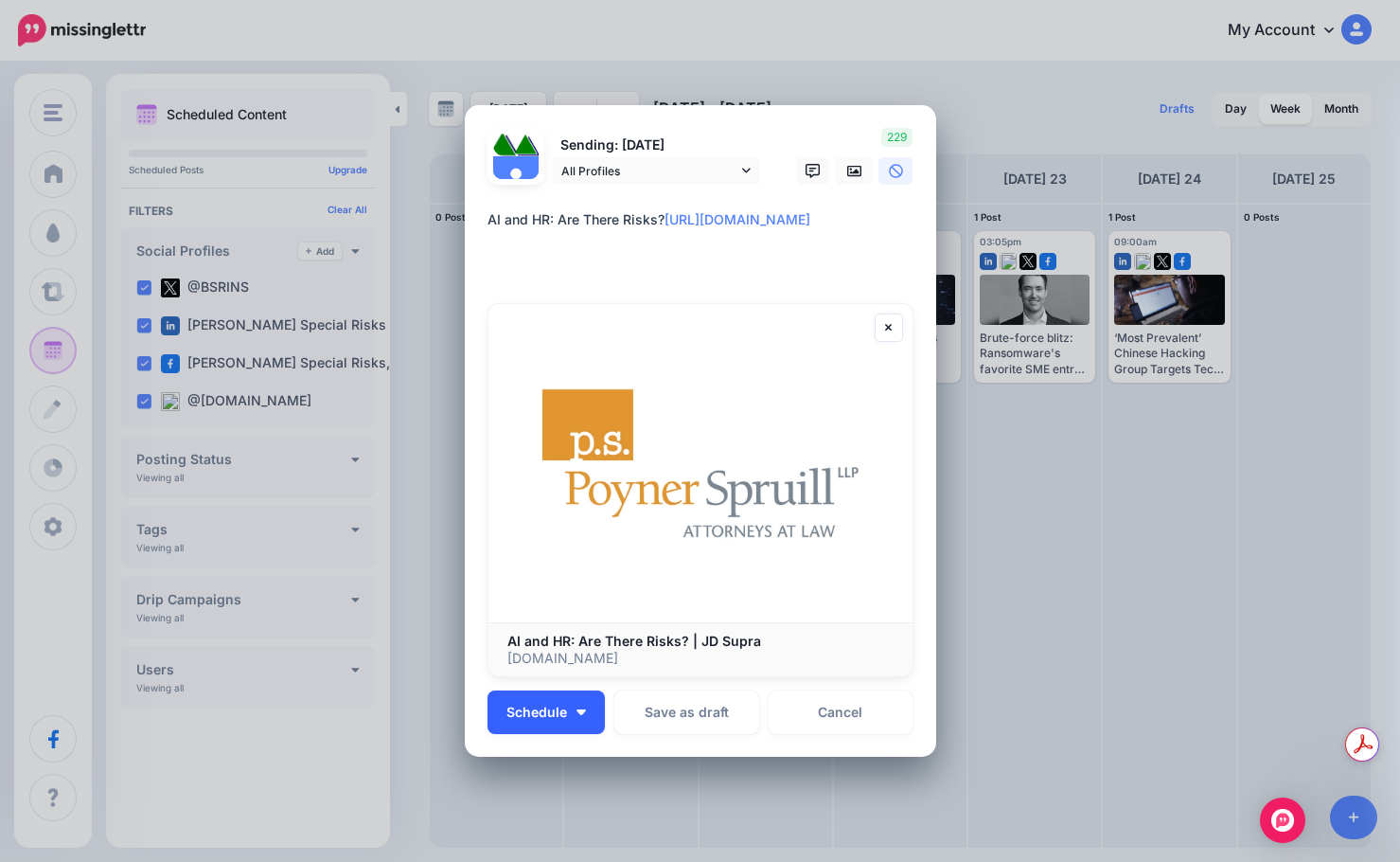
type textarea "**********"
click at [557, 713] on span "Schedule" at bounding box center [536, 712] width 61 height 13
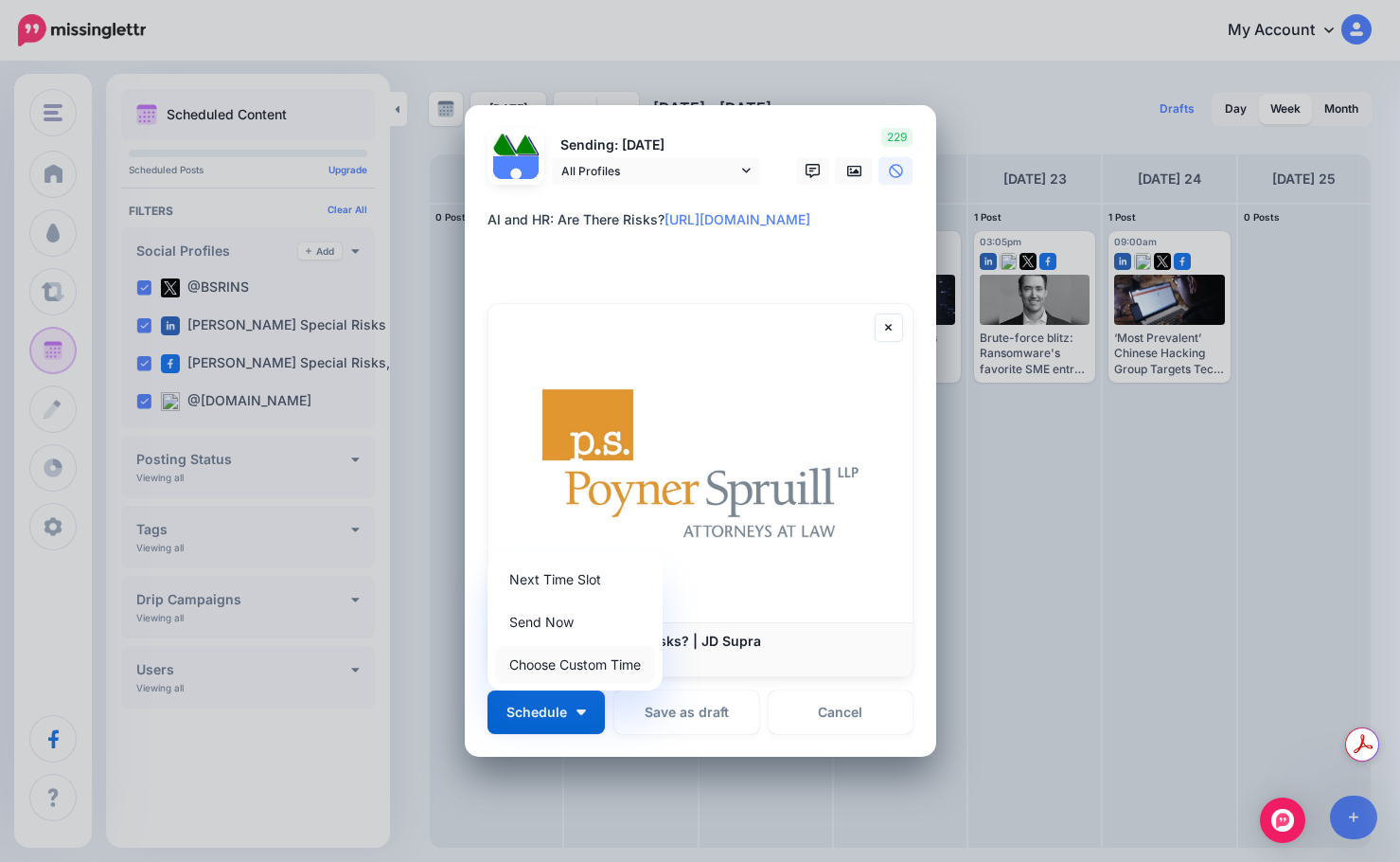
click at [579, 663] on link "Choose Custom Time" at bounding box center [575, 664] width 160 height 37
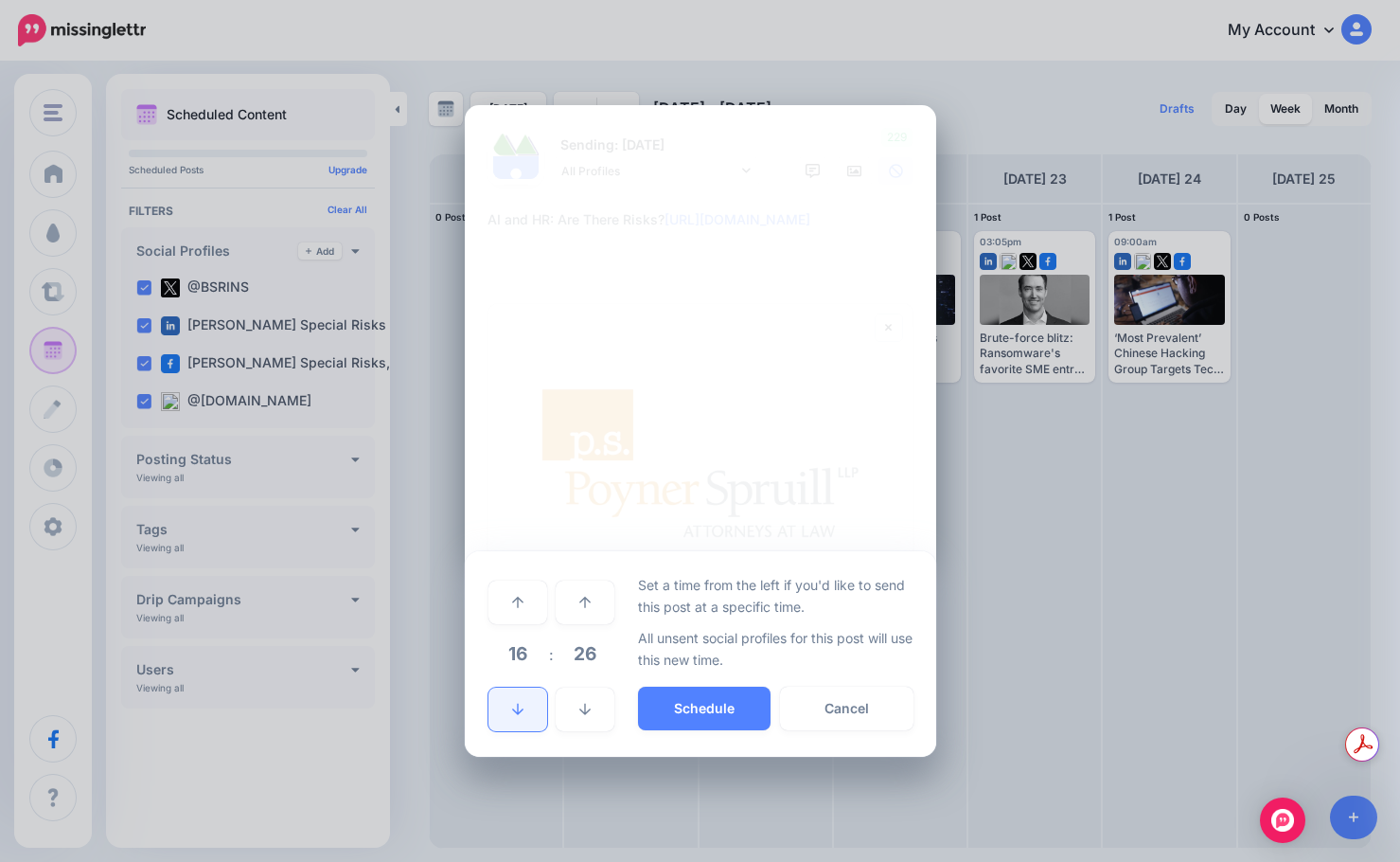
click at [529, 702] on link at bounding box center [517, 708] width 59 height 43
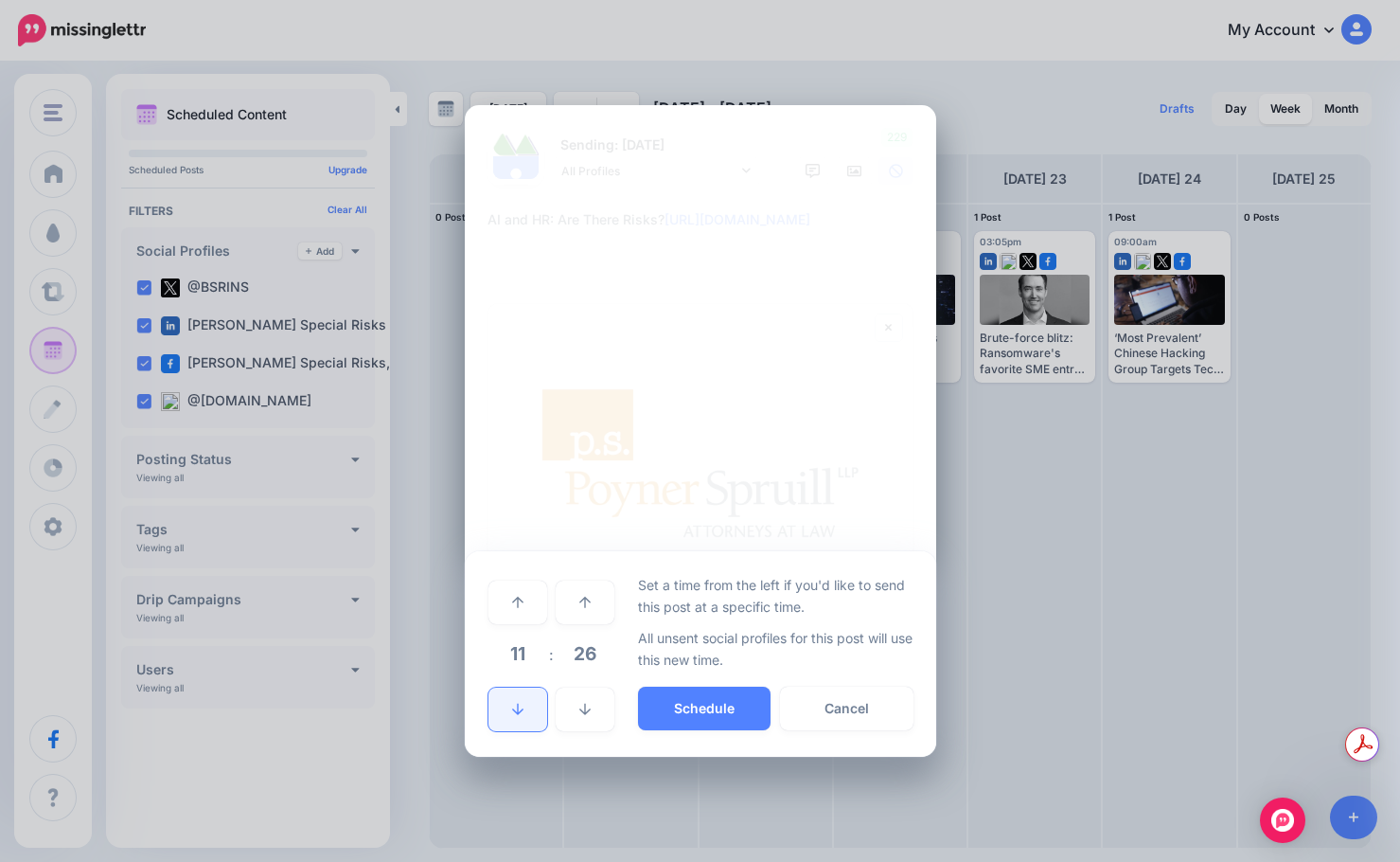
click at [529, 702] on link at bounding box center [517, 708] width 59 height 43
click at [588, 645] on span "26" at bounding box center [584, 653] width 51 height 51
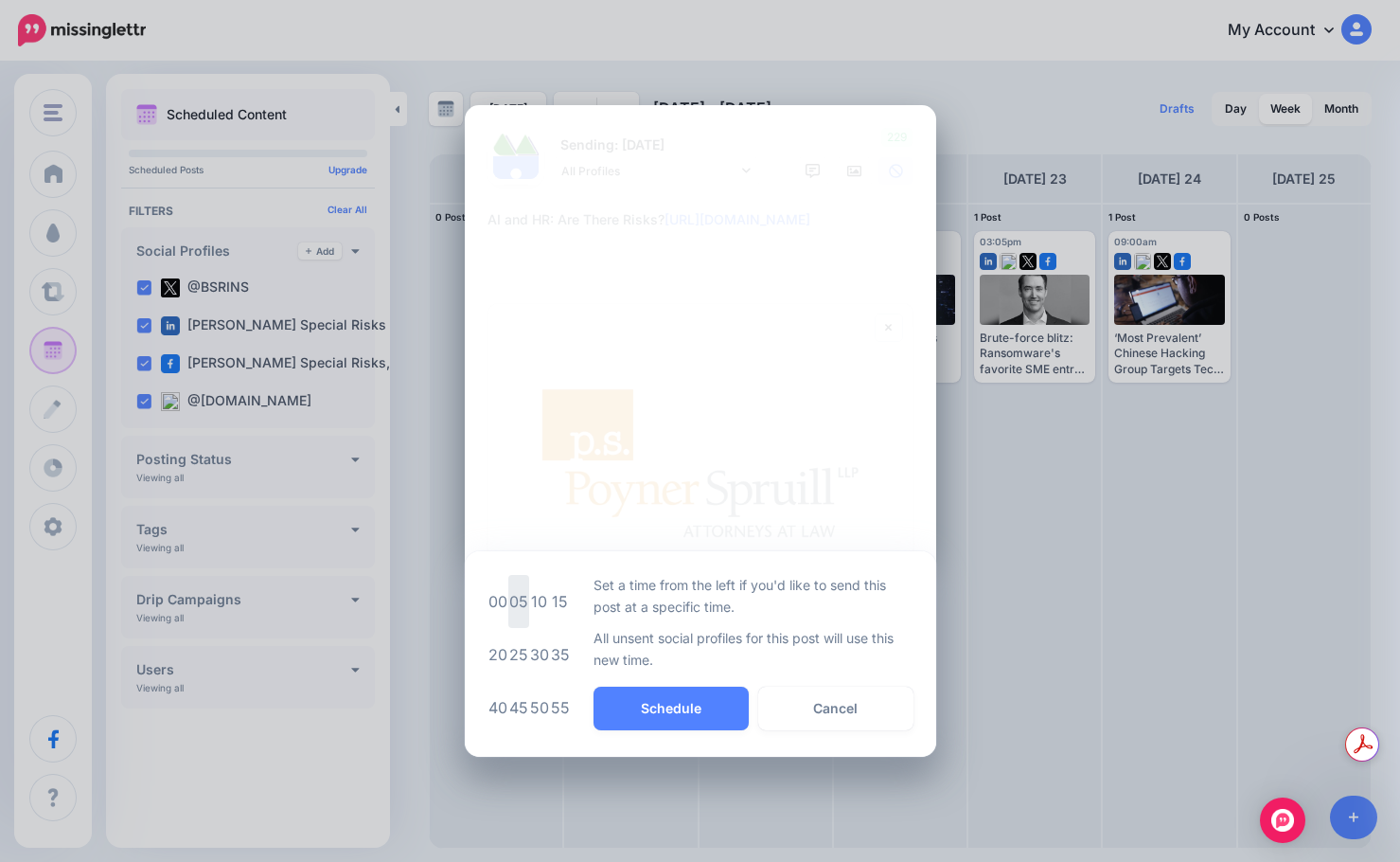
click at [526, 615] on td "05" at bounding box center [519, 601] width 21 height 53
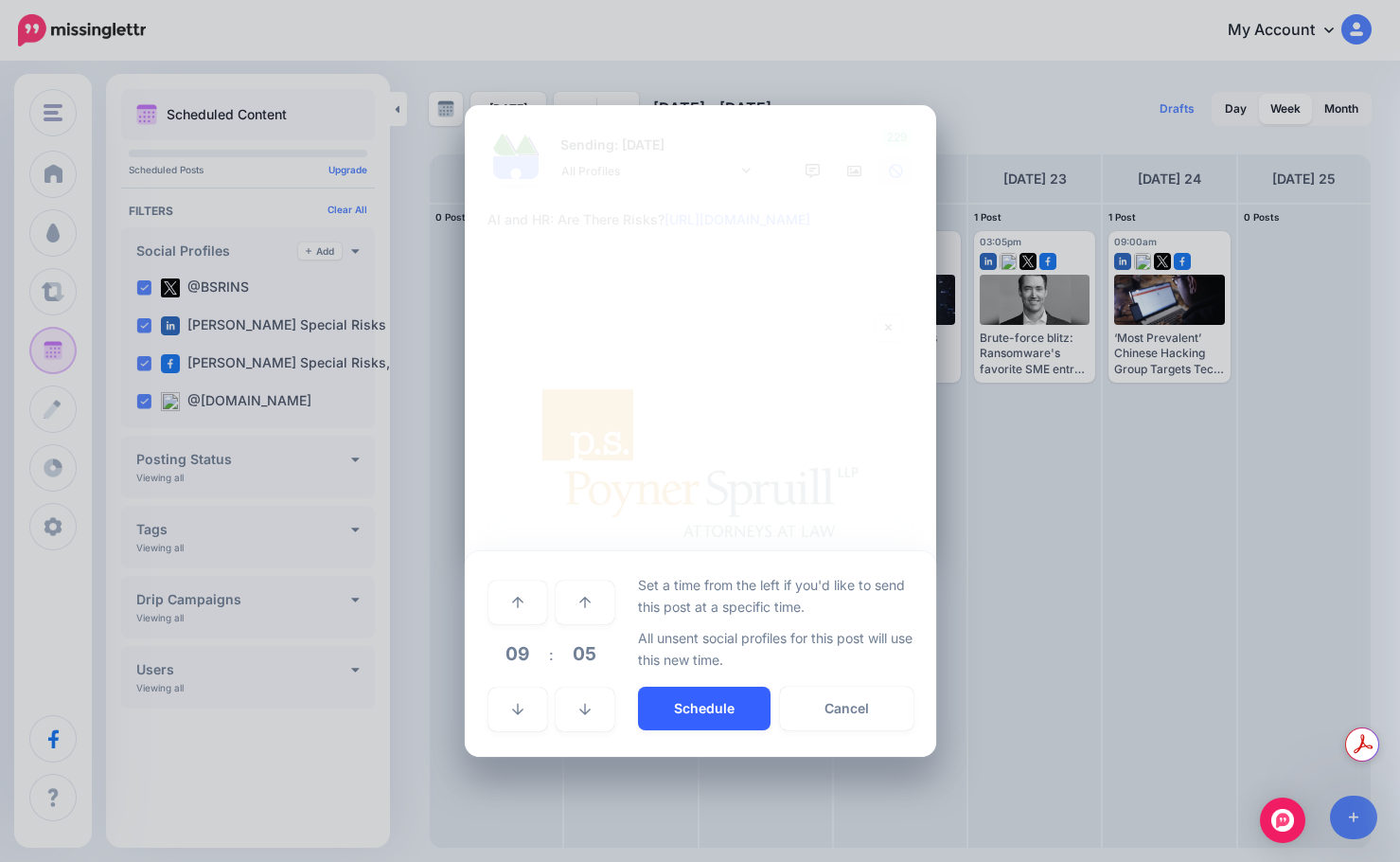
click at [665, 692] on button "Schedule" at bounding box center [704, 707] width 133 height 43
